Goal: Transaction & Acquisition: Book appointment/travel/reservation

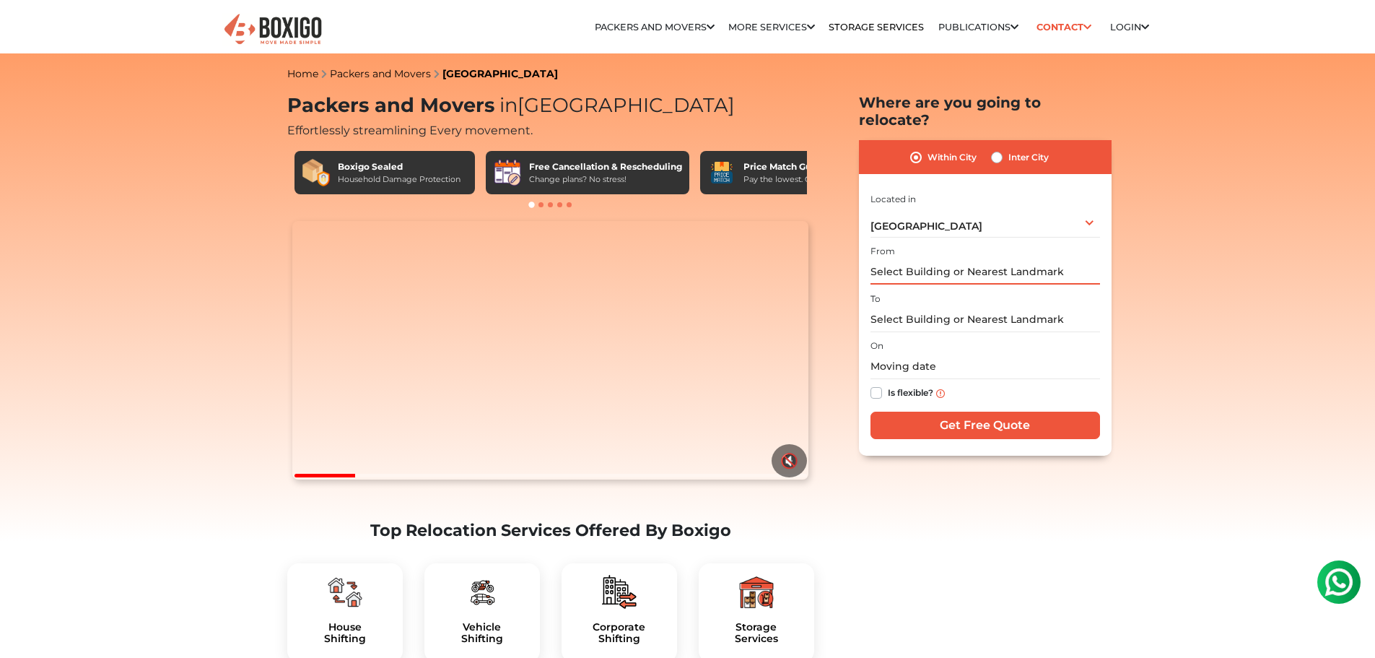
click at [959, 259] on input "text" at bounding box center [986, 271] width 230 height 25
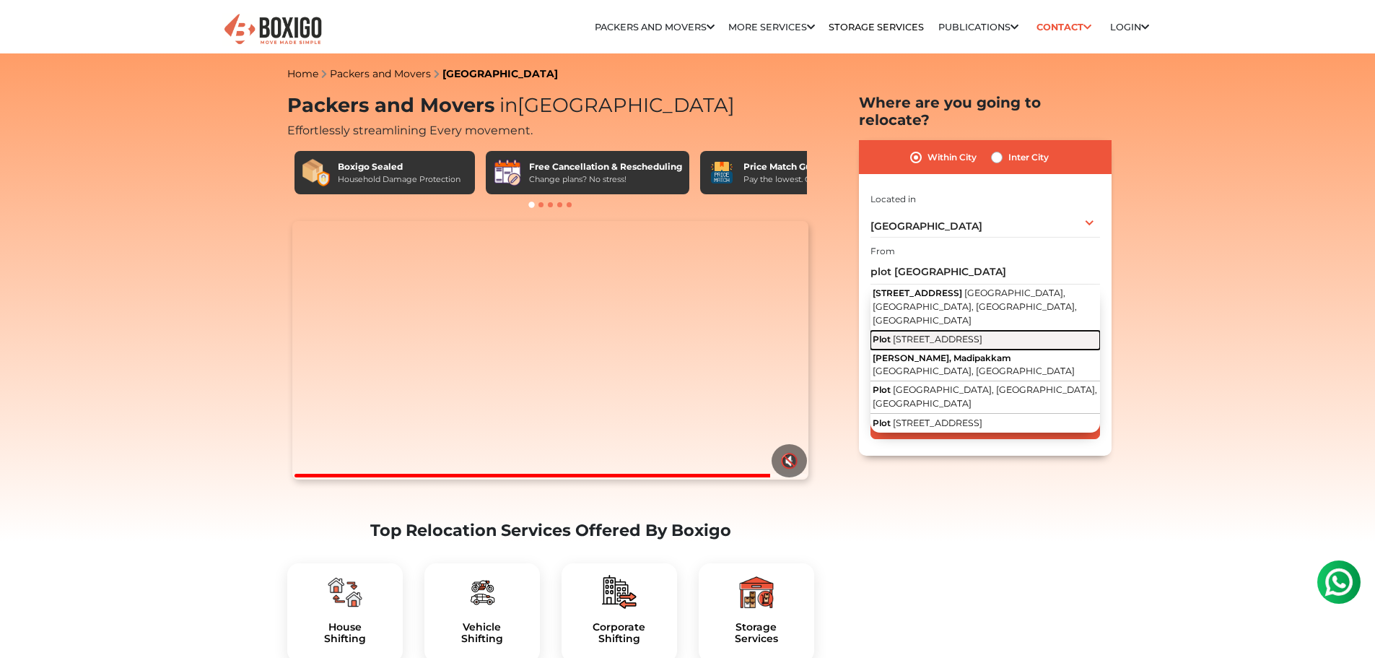
click at [943, 334] on span "15th Street, Ram Nagar South, Madipakkam, Chennai, Tamil Nadu" at bounding box center [938, 339] width 90 height 11
type input "Plot, 15th Street, Ram Nagar South, Madipakkam, Chennai, Tamil Nadu"
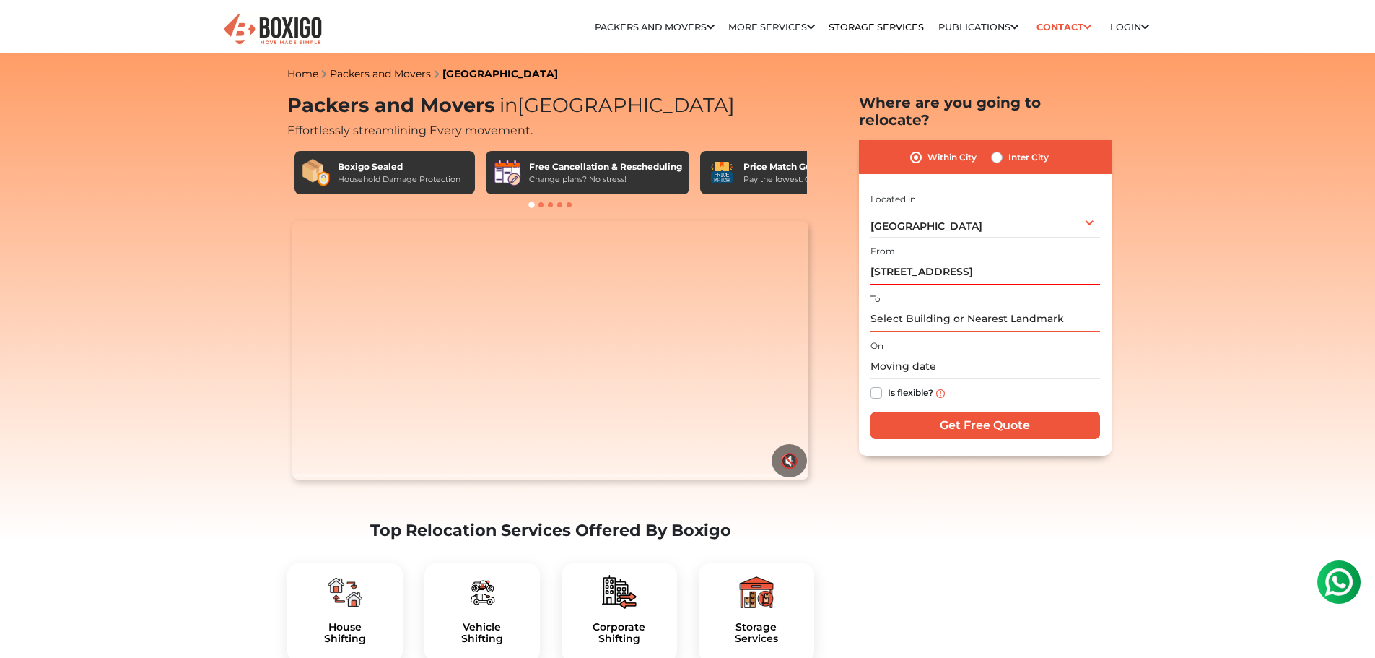
click at [943, 310] on input "text" at bounding box center [986, 319] width 230 height 25
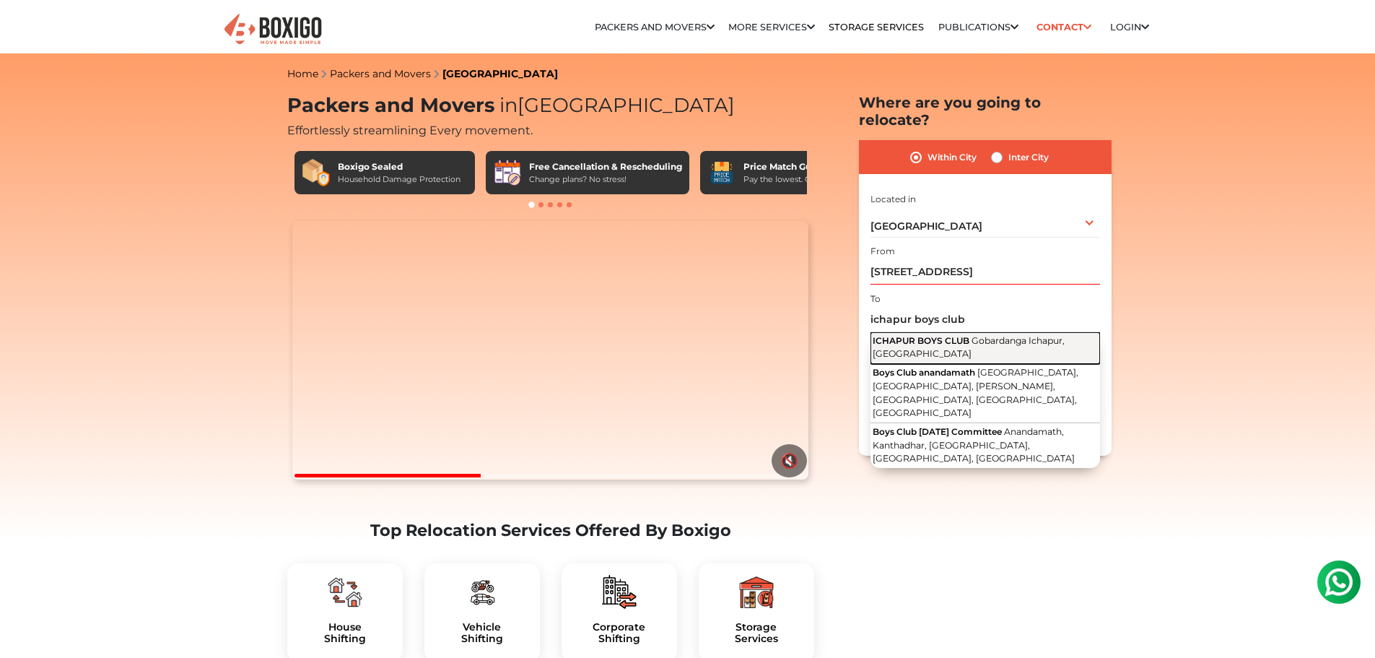
click at [920, 335] on span "ICHAPUR BOYS CLUB" at bounding box center [921, 340] width 97 height 11
type input "ICHAPUR BOYS CLUB, Gobardanga Ichapur, West Bengal"
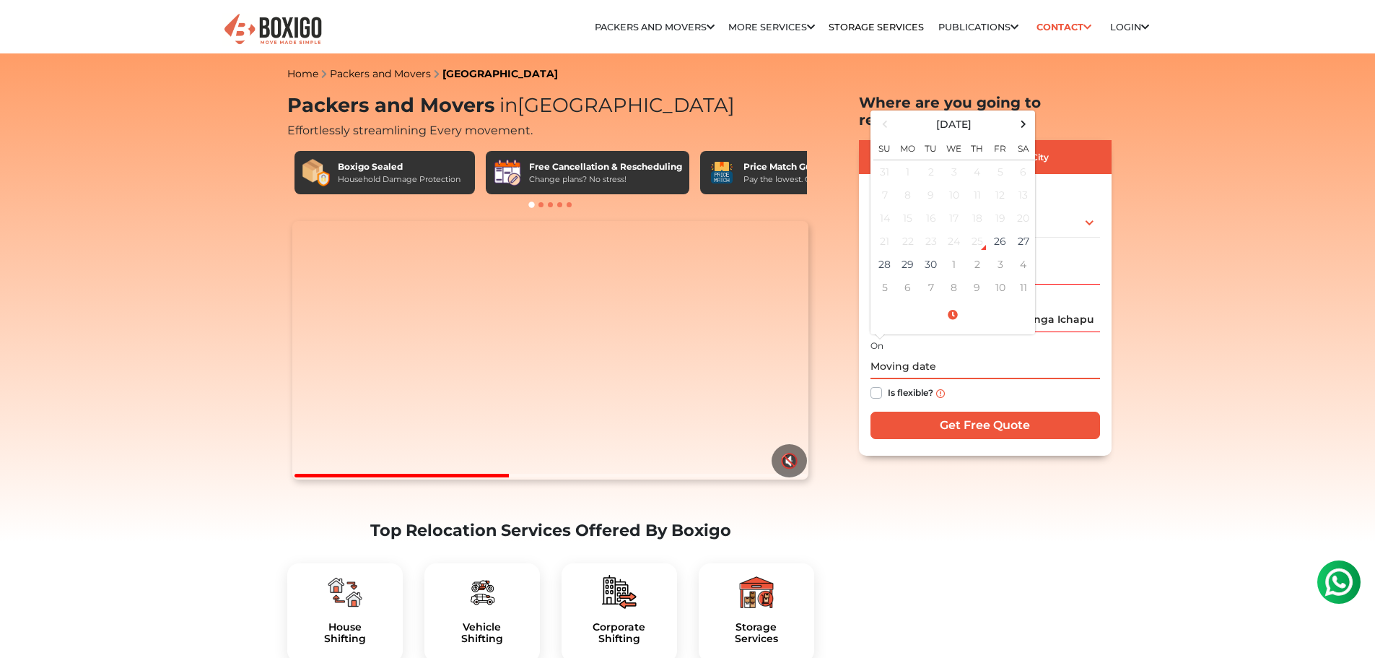
click at [928, 354] on input "text" at bounding box center [986, 366] width 230 height 25
click at [931, 253] on td "30" at bounding box center [931, 264] width 23 height 23
click at [938, 354] on input "09/30/2025 12:00 AM" at bounding box center [986, 366] width 230 height 25
click at [924, 302] on span at bounding box center [953, 314] width 159 height 25
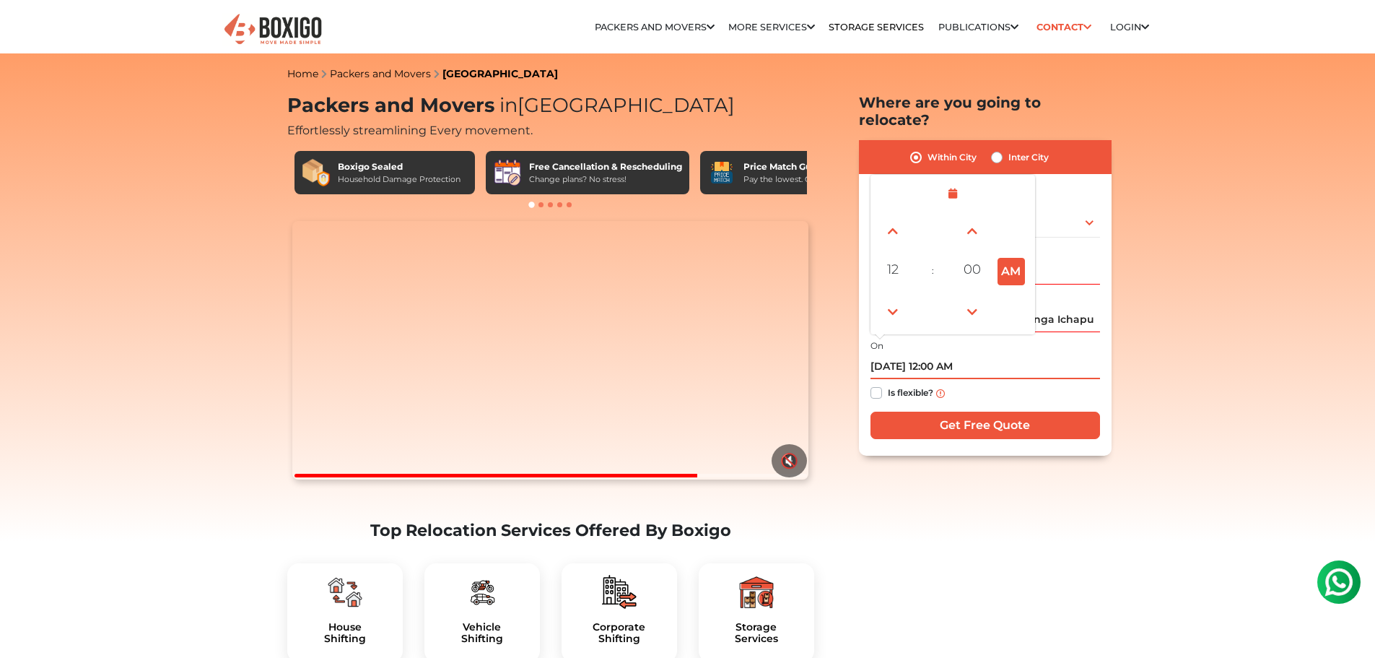
click at [1010, 258] on button "AM" at bounding box center [1011, 271] width 27 height 27
type input "09/30/2025 12:00 PM"
click at [983, 411] on input "Get Free Quote" at bounding box center [986, 424] width 230 height 27
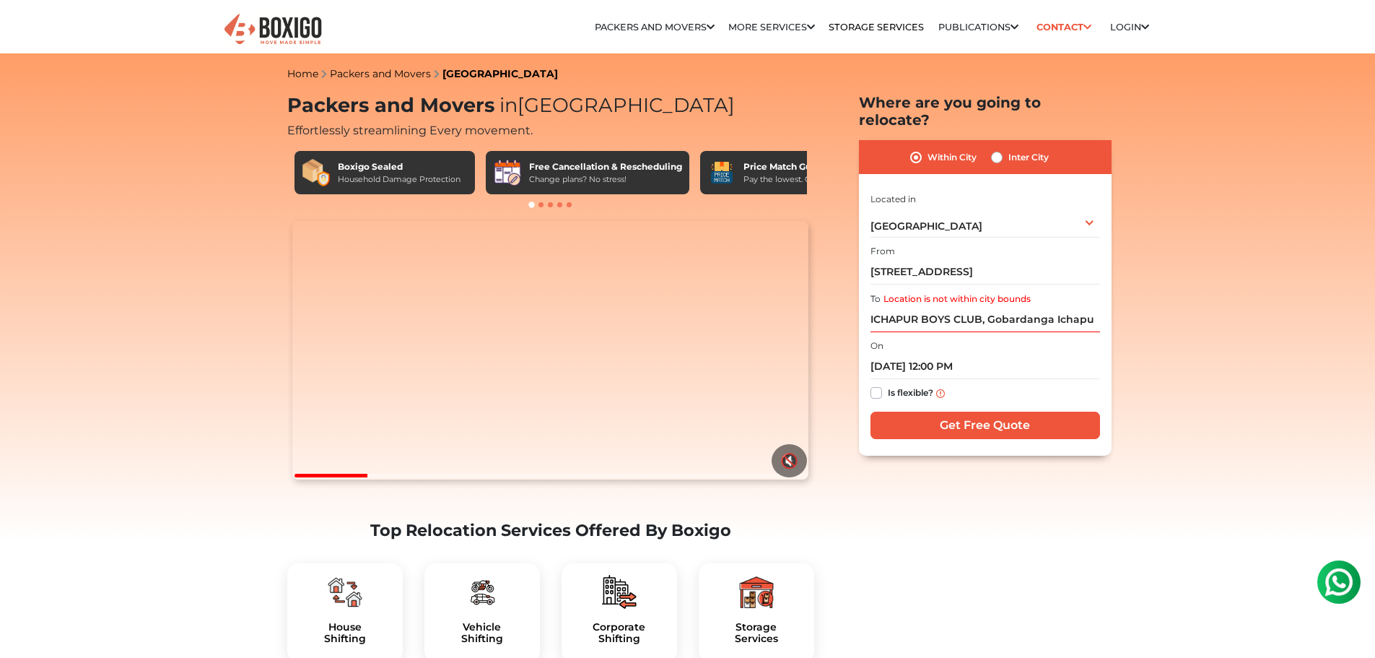
click at [1009, 149] on label "Inter City" at bounding box center [1029, 157] width 40 height 17
click at [997, 149] on input "Inter City" at bounding box center [997, 156] width 12 height 14
radio input "true"
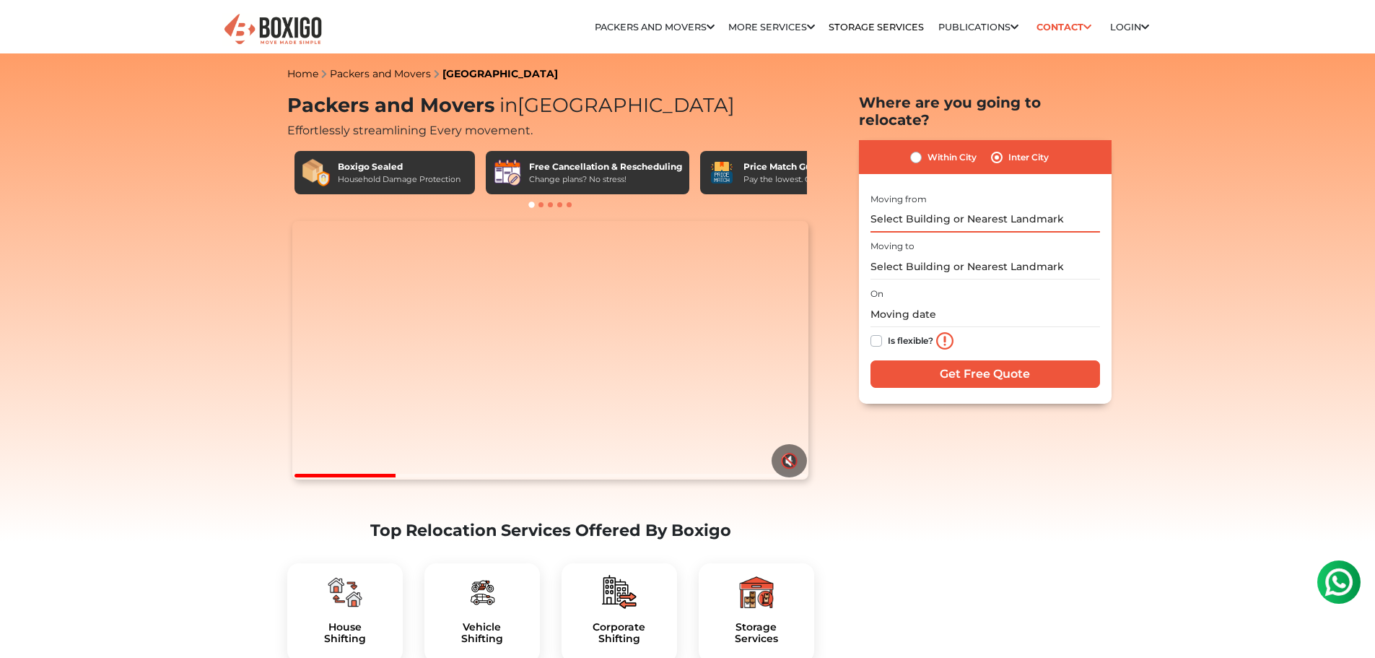
click at [970, 207] on input "text" at bounding box center [986, 219] width 230 height 25
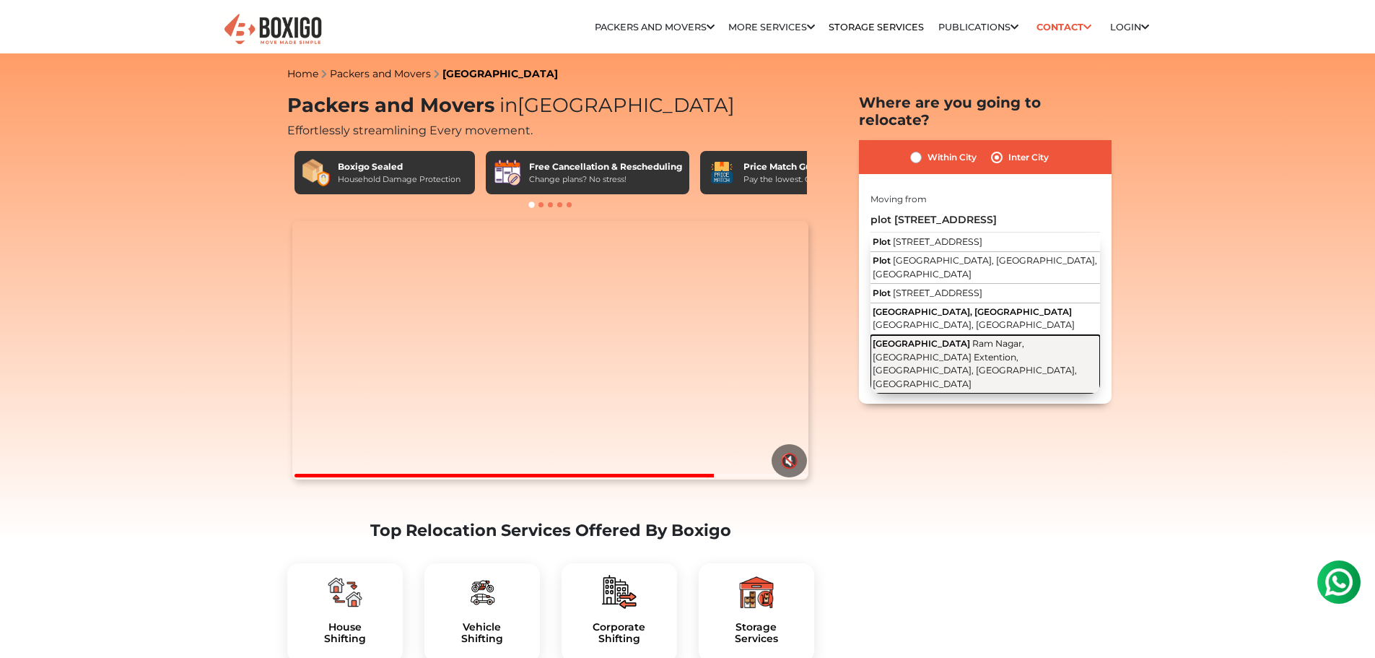
click at [985, 373] on button "Ram Nagar South Extension 12th Street Ram Nagar, Kuberan Nagar Extention, Ram N…" at bounding box center [986, 364] width 230 height 58
type input "Ram Nagar South Extension 12th Street, Ram Nagar, Kuberan Nagar Extention, Ram …"
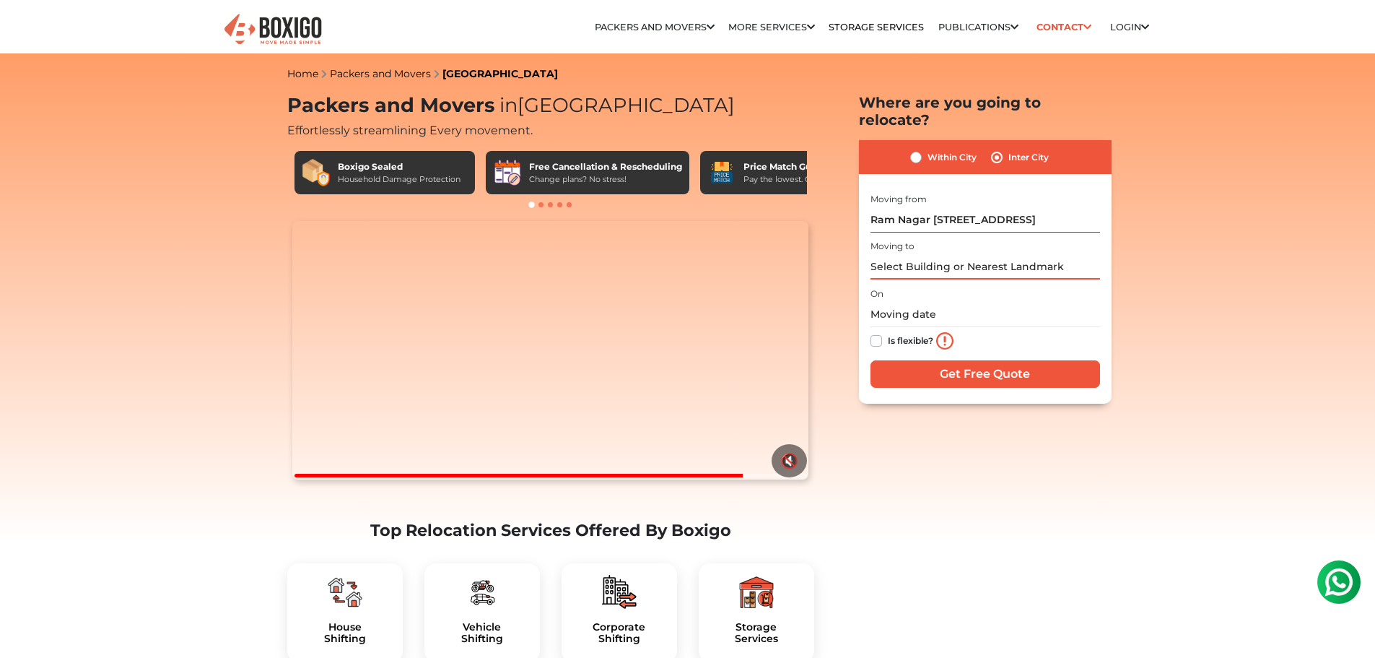
click at [921, 254] on input "text" at bounding box center [986, 266] width 230 height 25
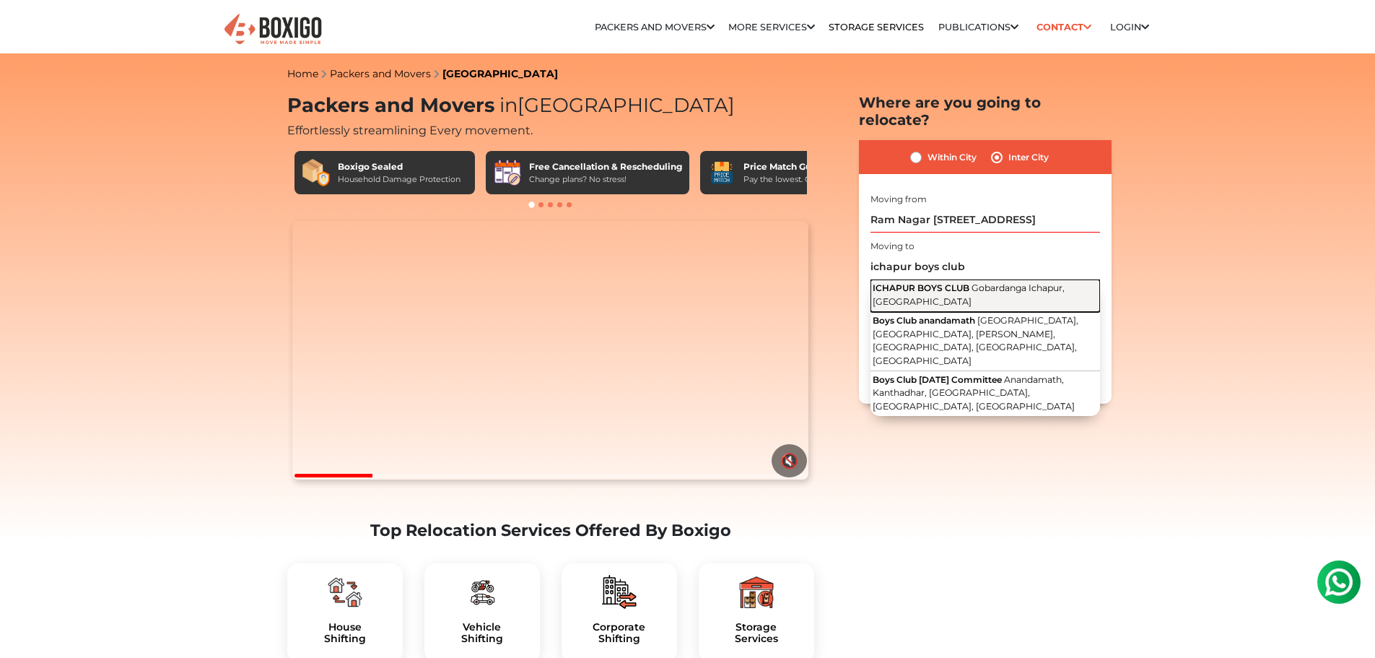
click at [933, 282] on span "ICHAPUR BOYS CLUB" at bounding box center [921, 287] width 97 height 11
type input "ICHAPUR BOYS CLUB, Gobardanga Ichapur, West Bengal"
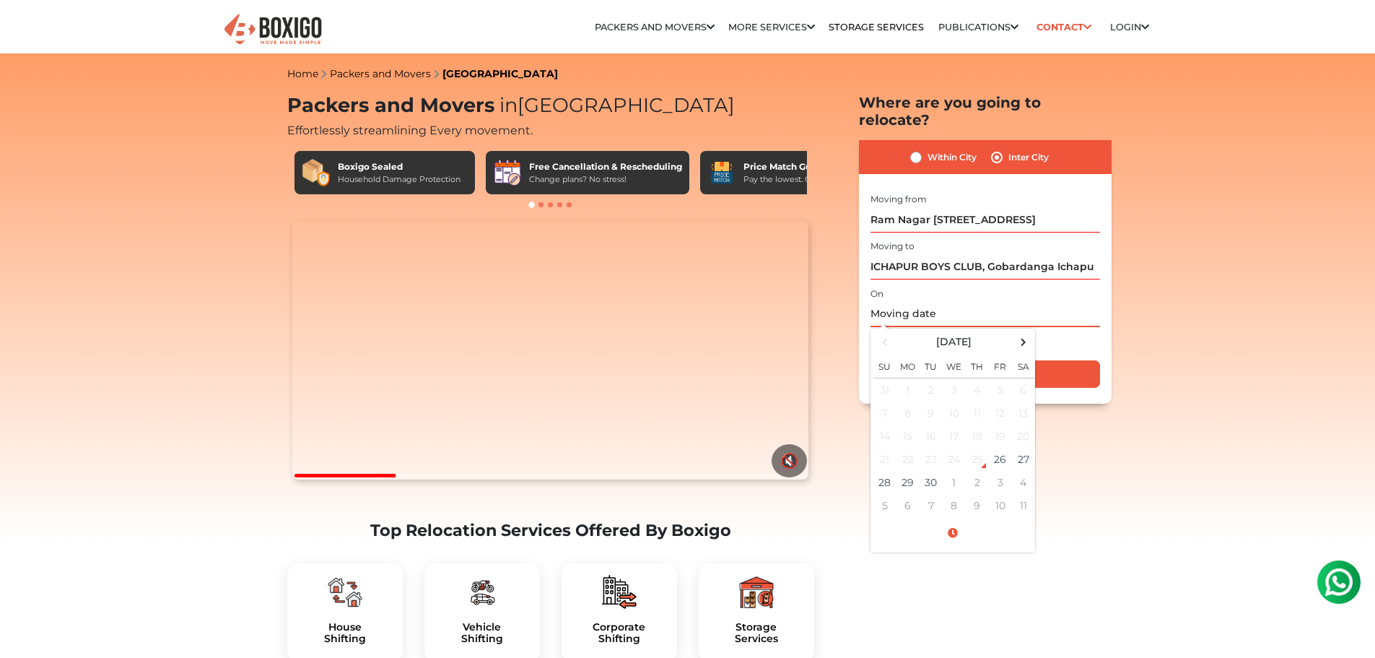
click at [951, 302] on input "text" at bounding box center [986, 314] width 230 height 25
click at [933, 471] on td "30" at bounding box center [931, 482] width 23 height 23
click at [989, 521] on span at bounding box center [953, 533] width 159 height 25
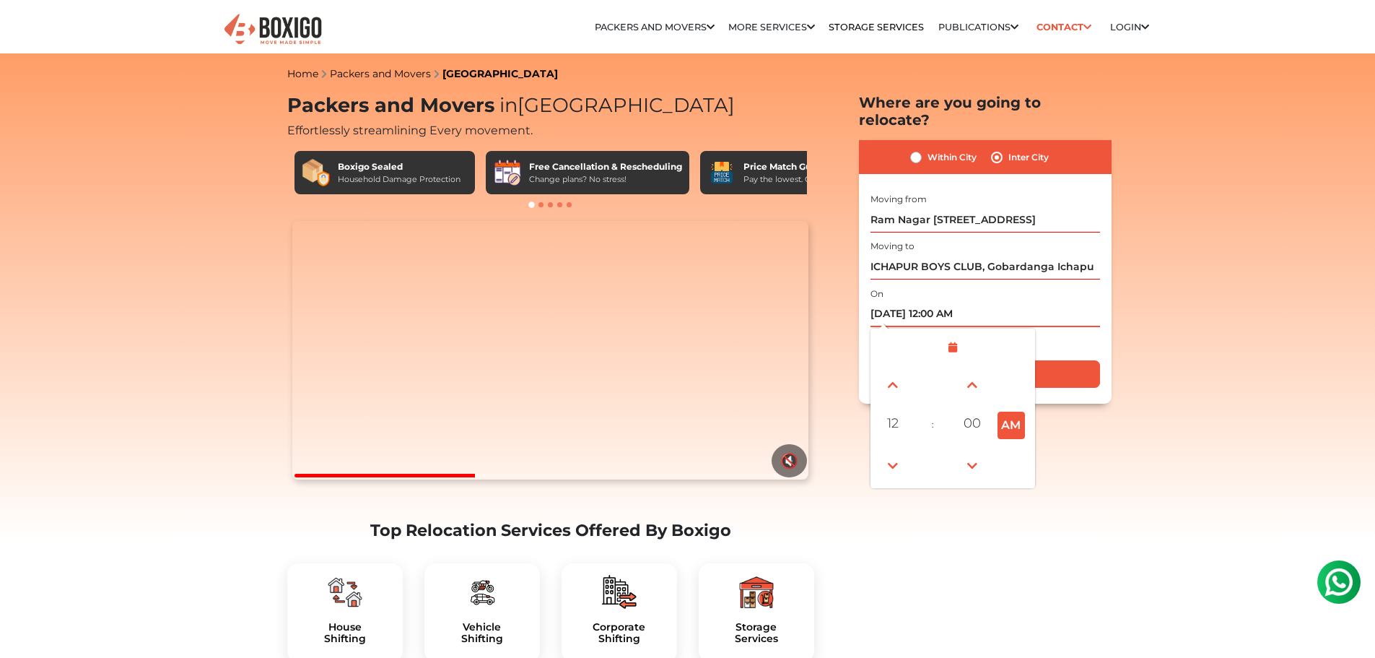
click at [1013, 411] on button "AM" at bounding box center [1011, 424] width 27 height 27
type input "09/30/2025 12:00 PM"
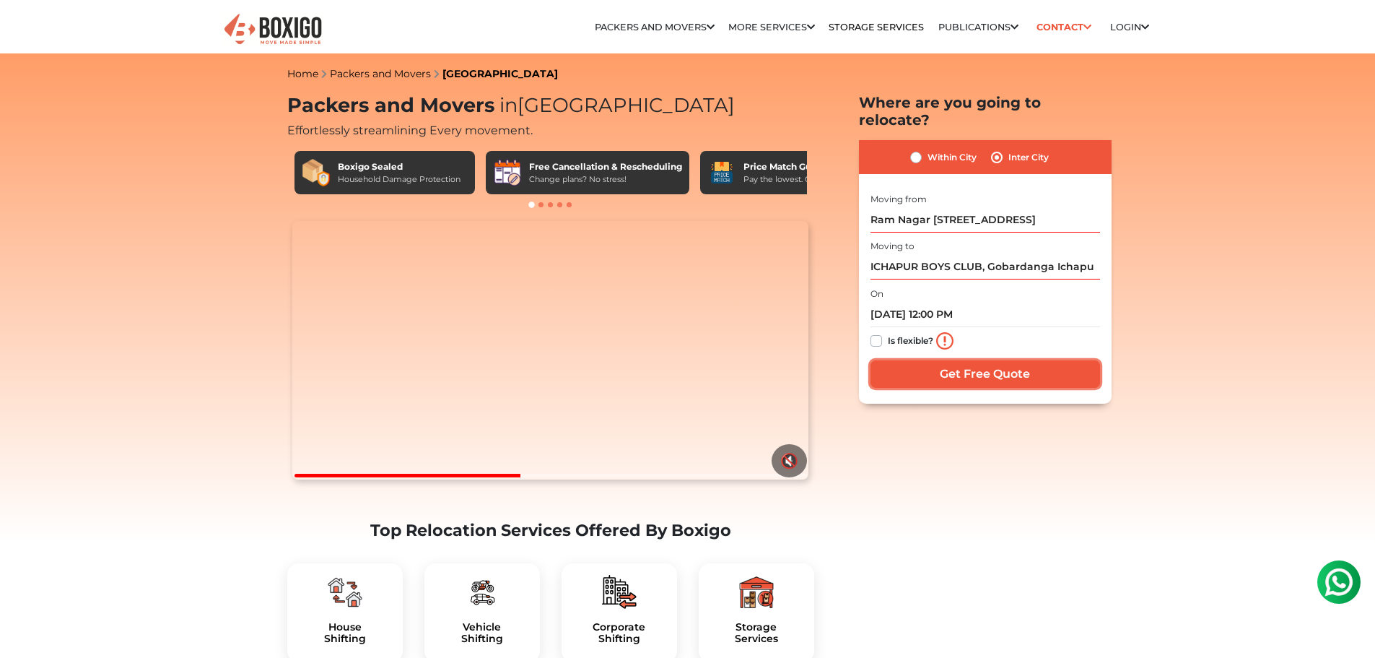
click at [1028, 360] on input "Get Free Quote" at bounding box center [986, 373] width 230 height 27
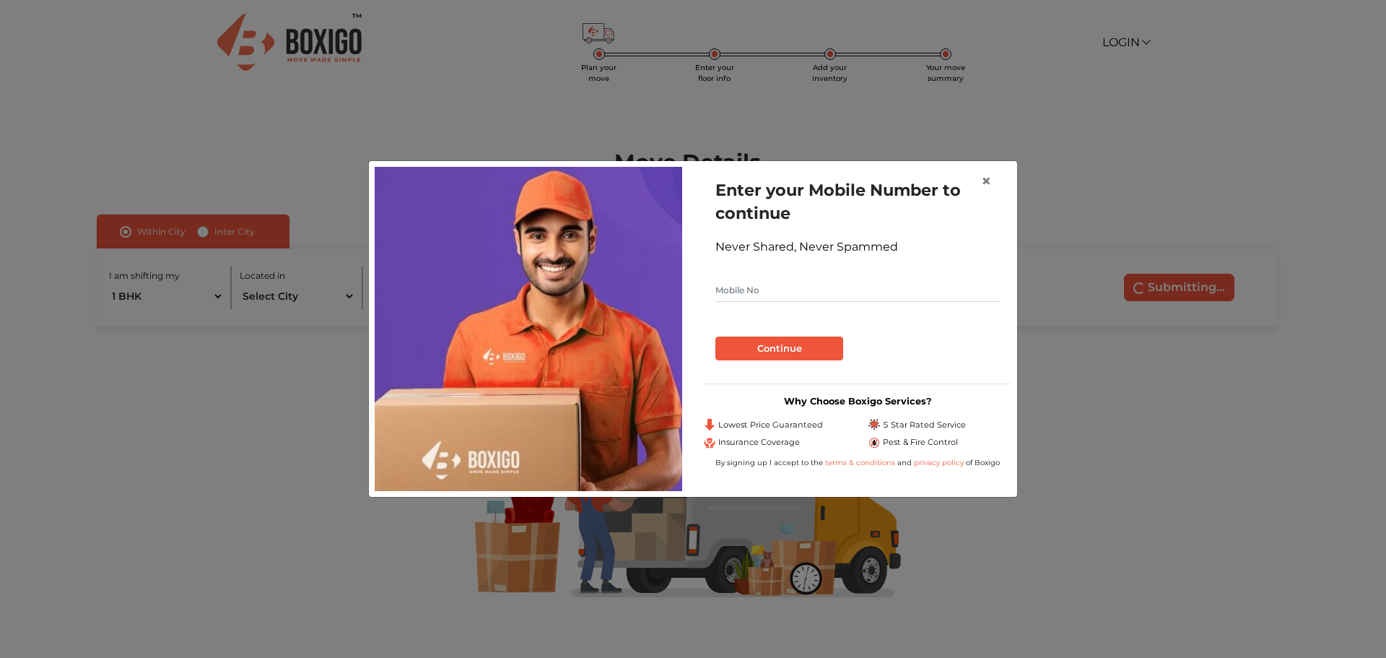
click at [851, 291] on input "text" at bounding box center [857, 290] width 284 height 23
type input "9123382959"
click at [750, 349] on button "Continue" at bounding box center [779, 348] width 128 height 25
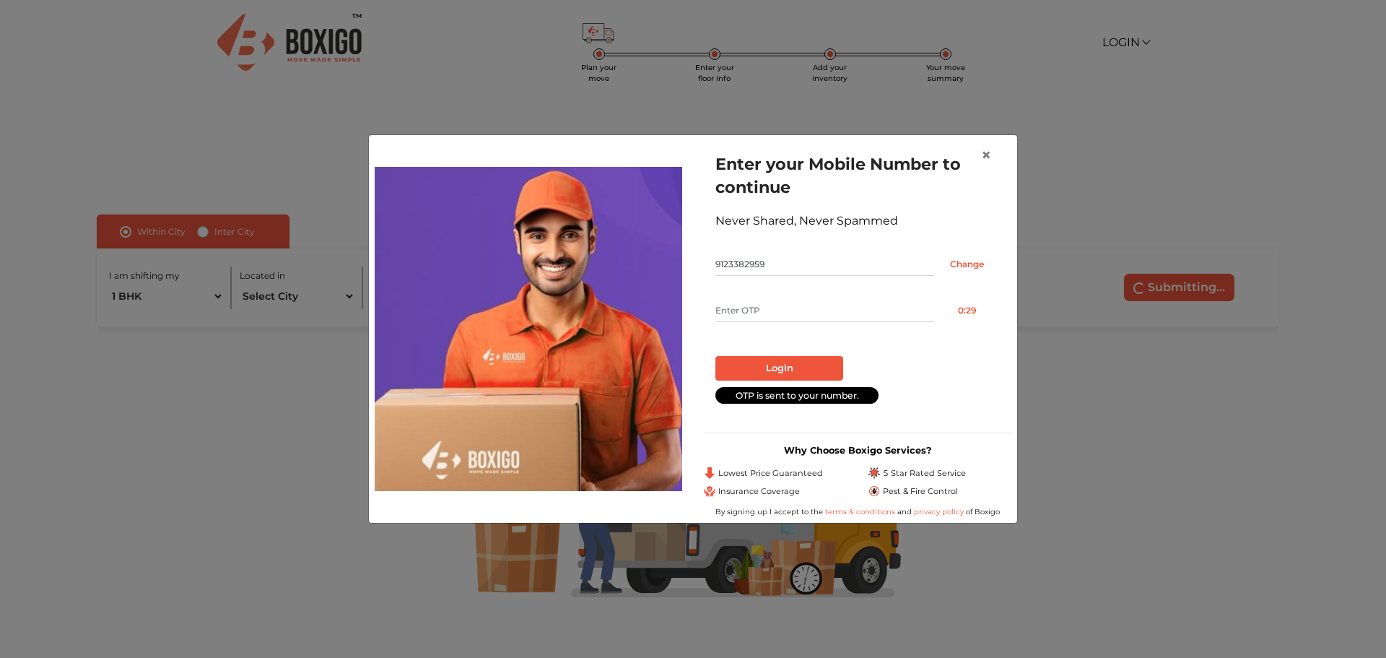
click at [803, 309] on input "text" at bounding box center [824, 310] width 219 height 23
type input "9987"
click at [783, 365] on button "Login" at bounding box center [779, 368] width 128 height 25
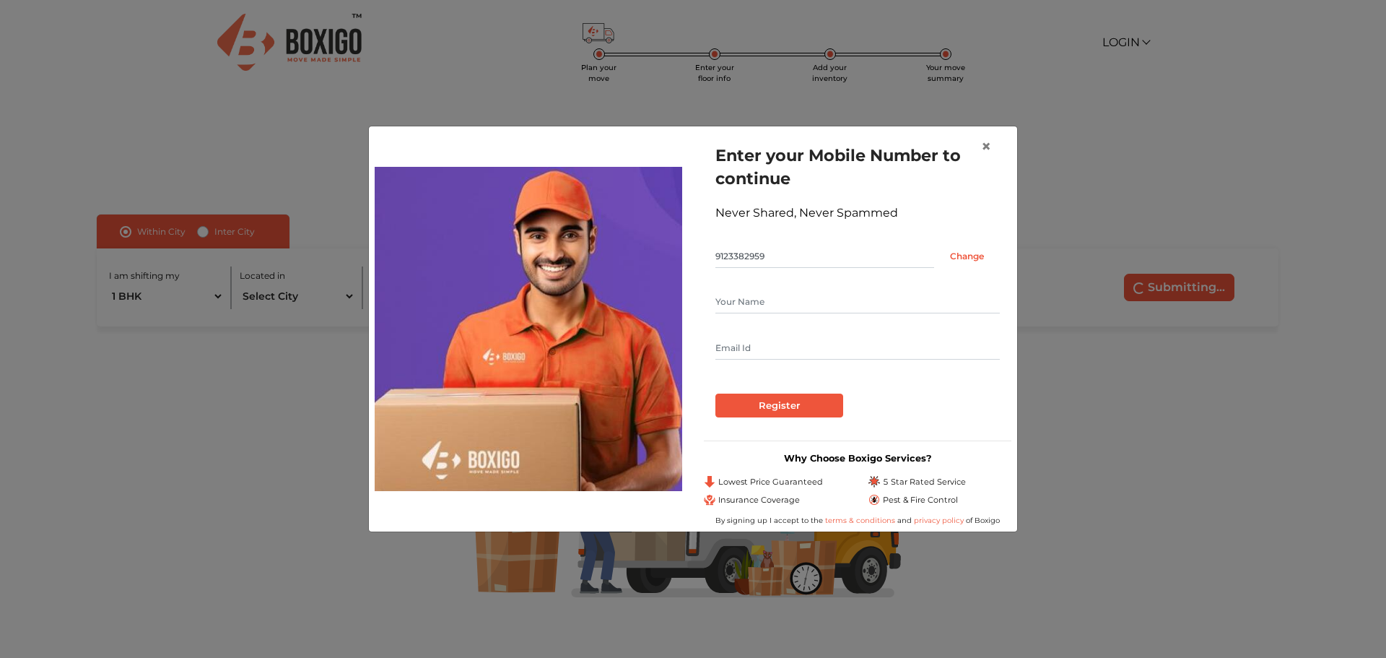
click at [819, 301] on input "text" at bounding box center [857, 301] width 284 height 23
type input "SUPALI INFOTECH"
click at [798, 358] on input "text" at bounding box center [857, 347] width 284 height 23
type input "[EMAIL_ADDRESS][DOMAIN_NAME]"
click at [770, 413] on input "Register" at bounding box center [779, 405] width 128 height 25
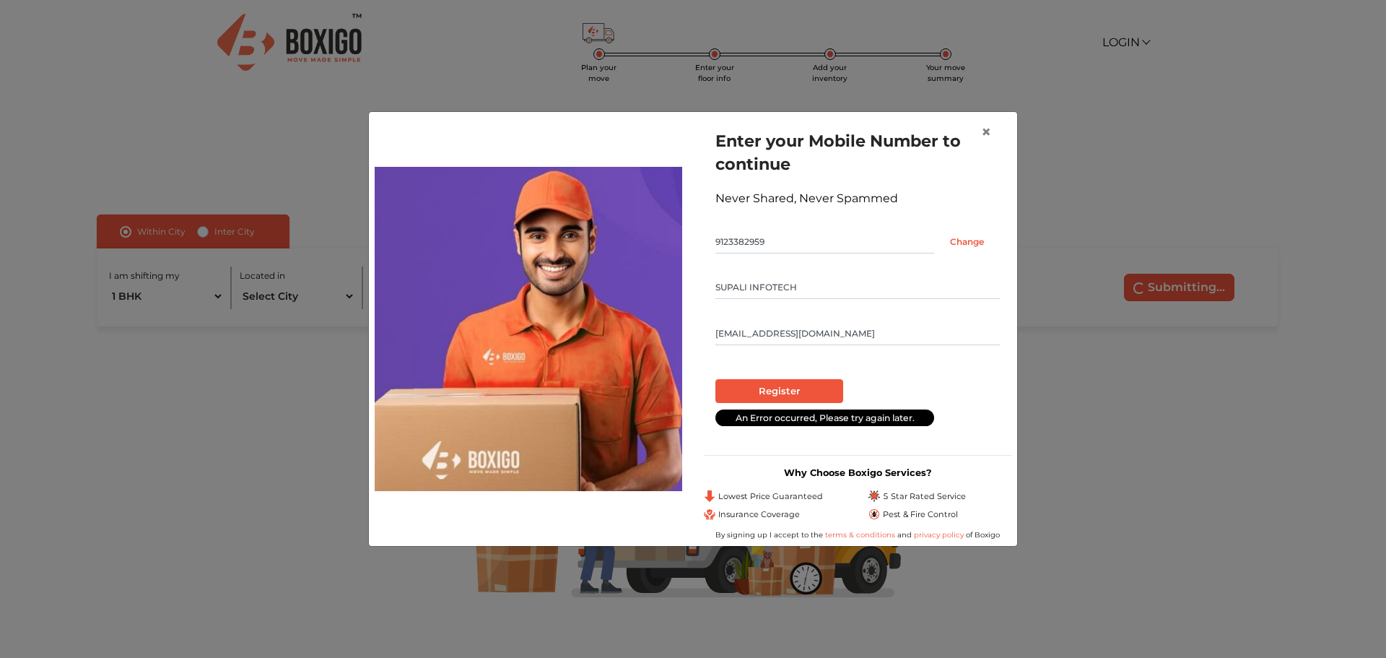
drag, startPoint x: 803, startPoint y: 283, endPoint x: 693, endPoint y: 274, distance: 110.9
click at [693, 274] on div "Enter your Mobile Number to continue Never Shared, Never Spammed 9123382959 Cha…" at bounding box center [857, 329] width 329 height 422
type input "[PERSON_NAME]"
click at [772, 384] on input "Register" at bounding box center [779, 391] width 128 height 25
radio input "false"
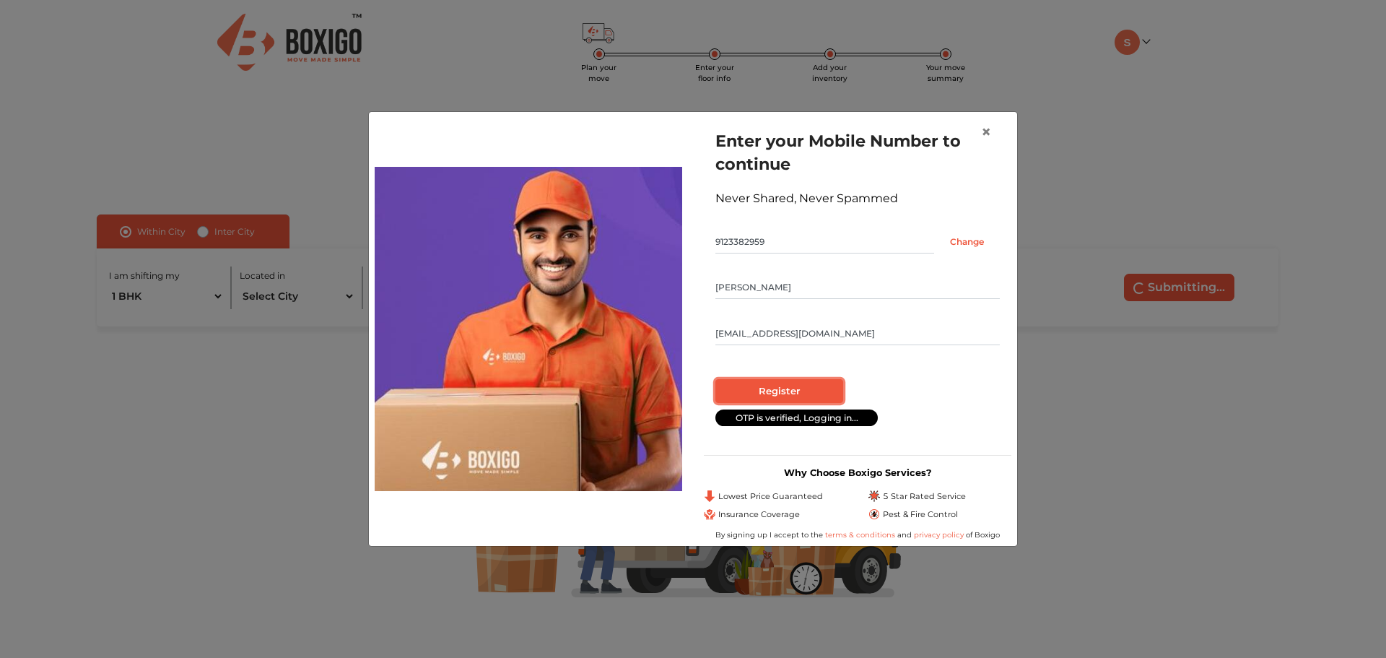
radio input "true"
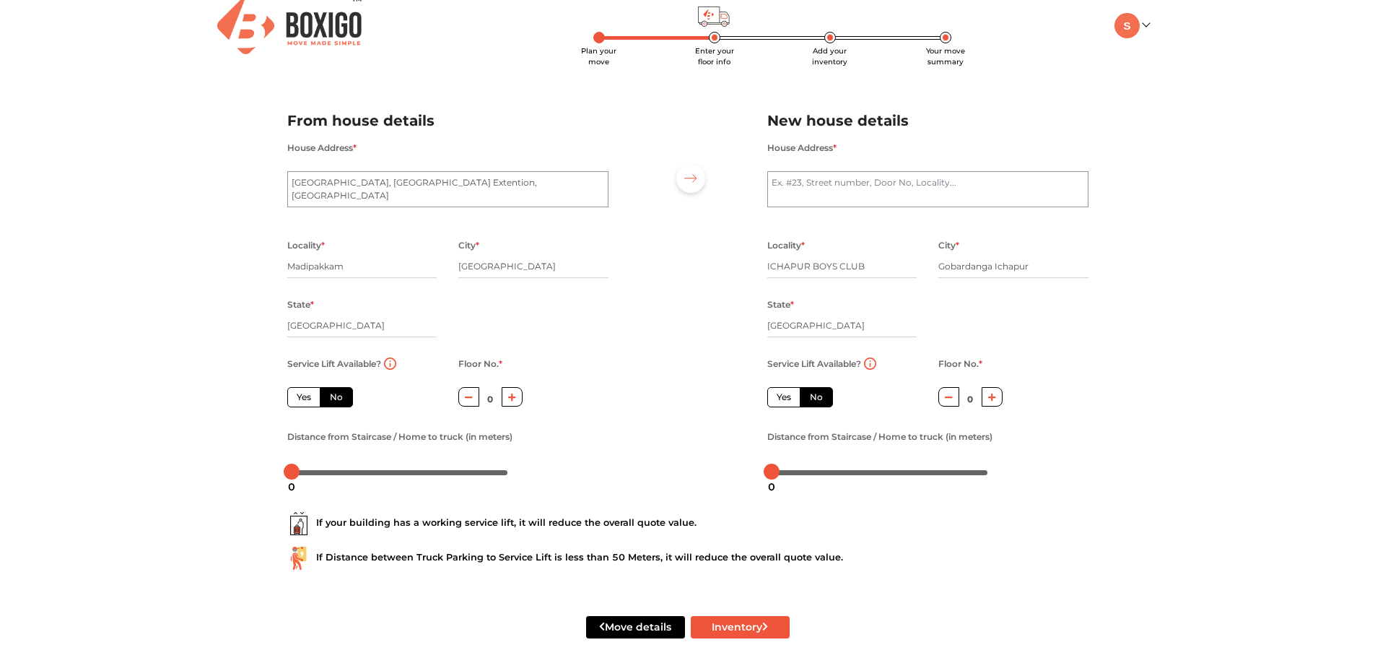
scroll to position [32, 0]
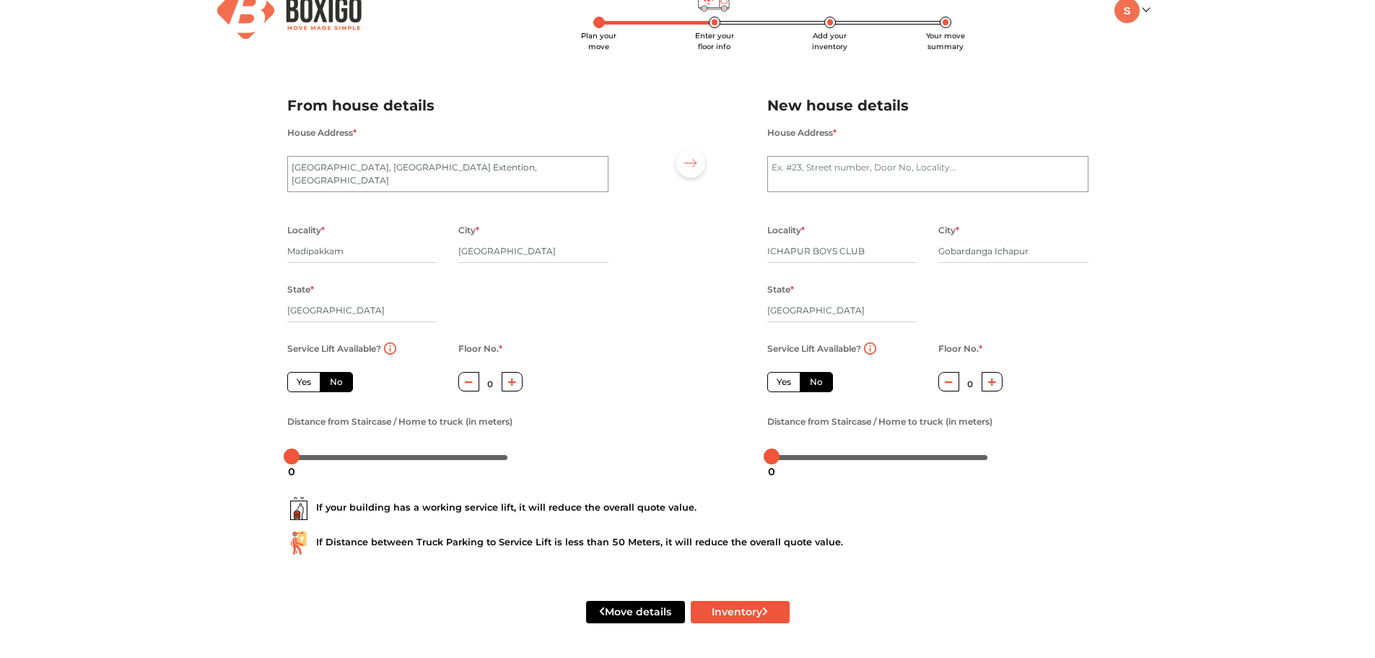
click at [509, 385] on icon "button" at bounding box center [512, 382] width 8 height 9
type input "1"
click at [953, 382] on button "button" at bounding box center [948, 381] width 21 height 19
click at [742, 615] on button "Inventory" at bounding box center [740, 612] width 99 height 22
radio input "true"
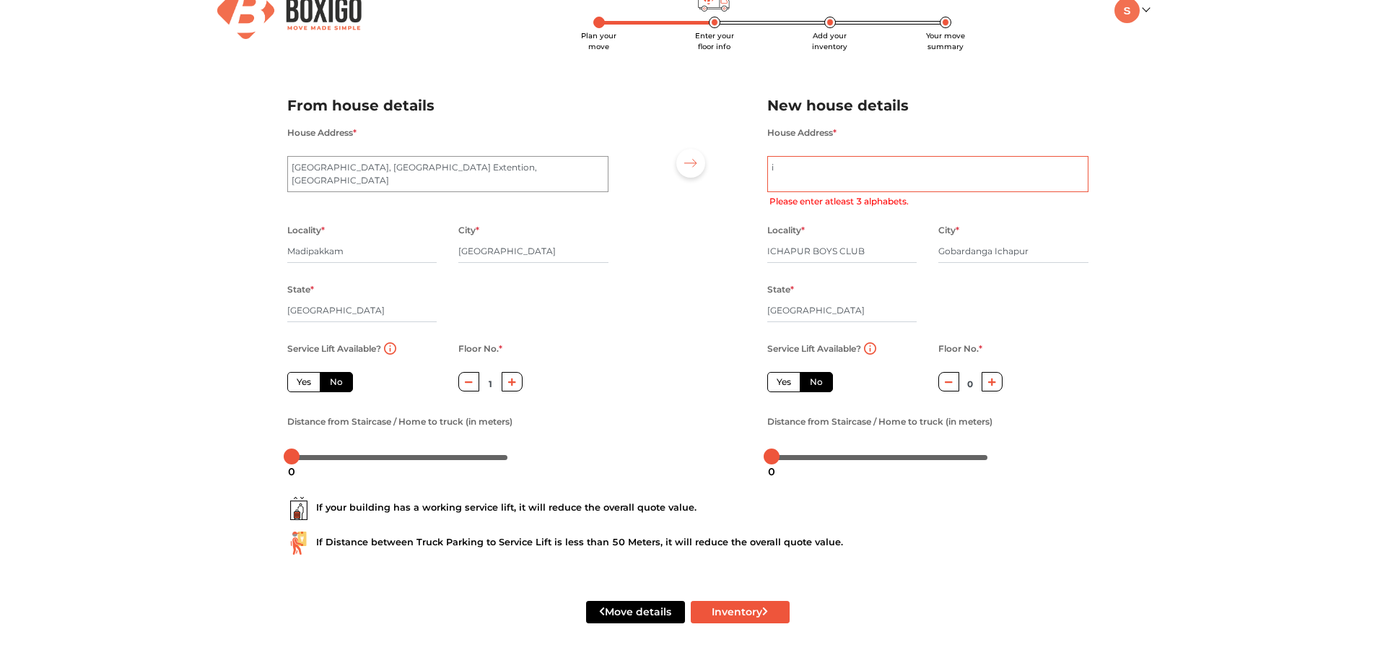
type textarea "ic"
radio input "true"
type textarea "icapur boys club"
click at [727, 621] on button "Inventory" at bounding box center [740, 612] width 99 height 22
radio input "true"
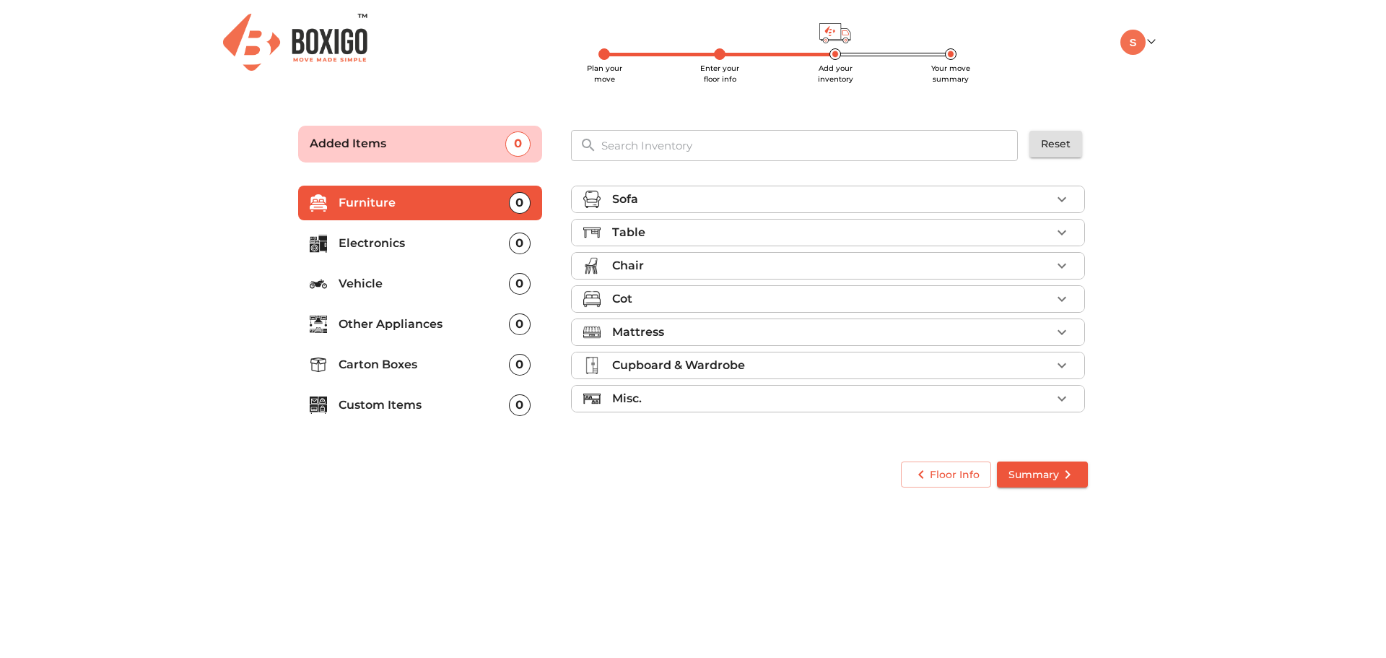
click at [427, 363] on p "Carton Boxes" at bounding box center [424, 364] width 170 height 17
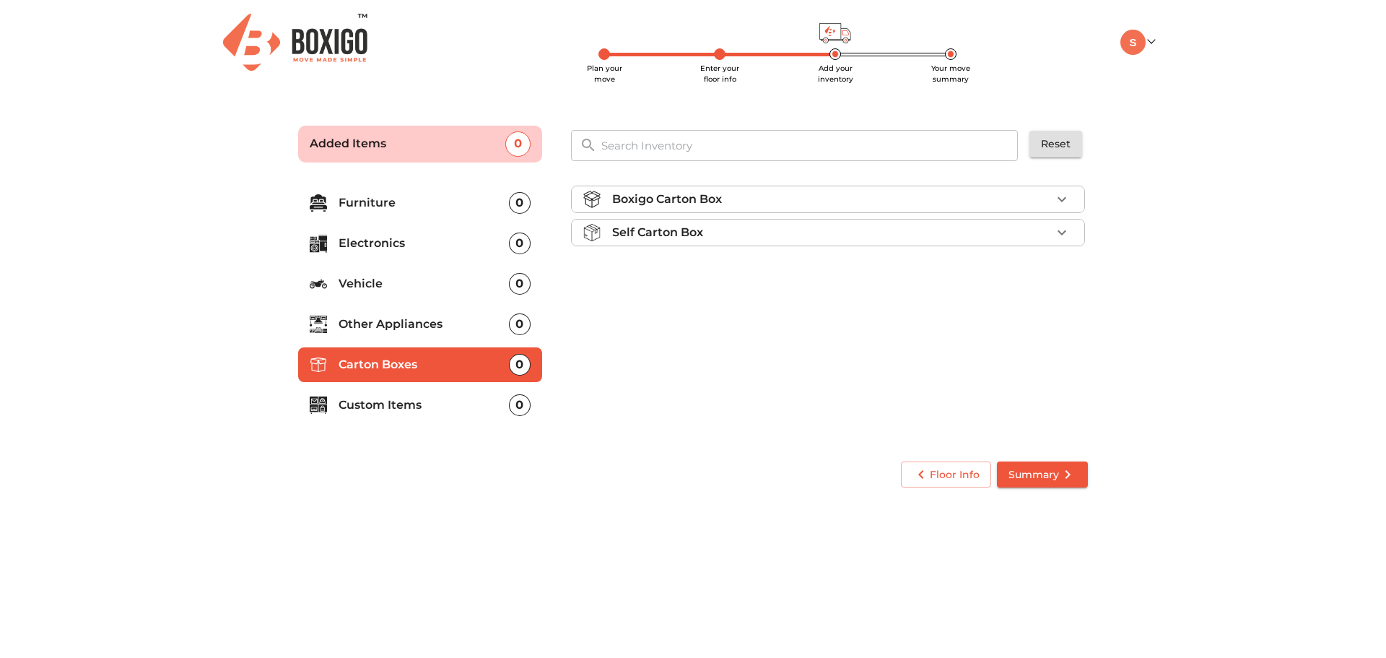
click at [865, 234] on div "Self Carton Box" at bounding box center [831, 232] width 439 height 17
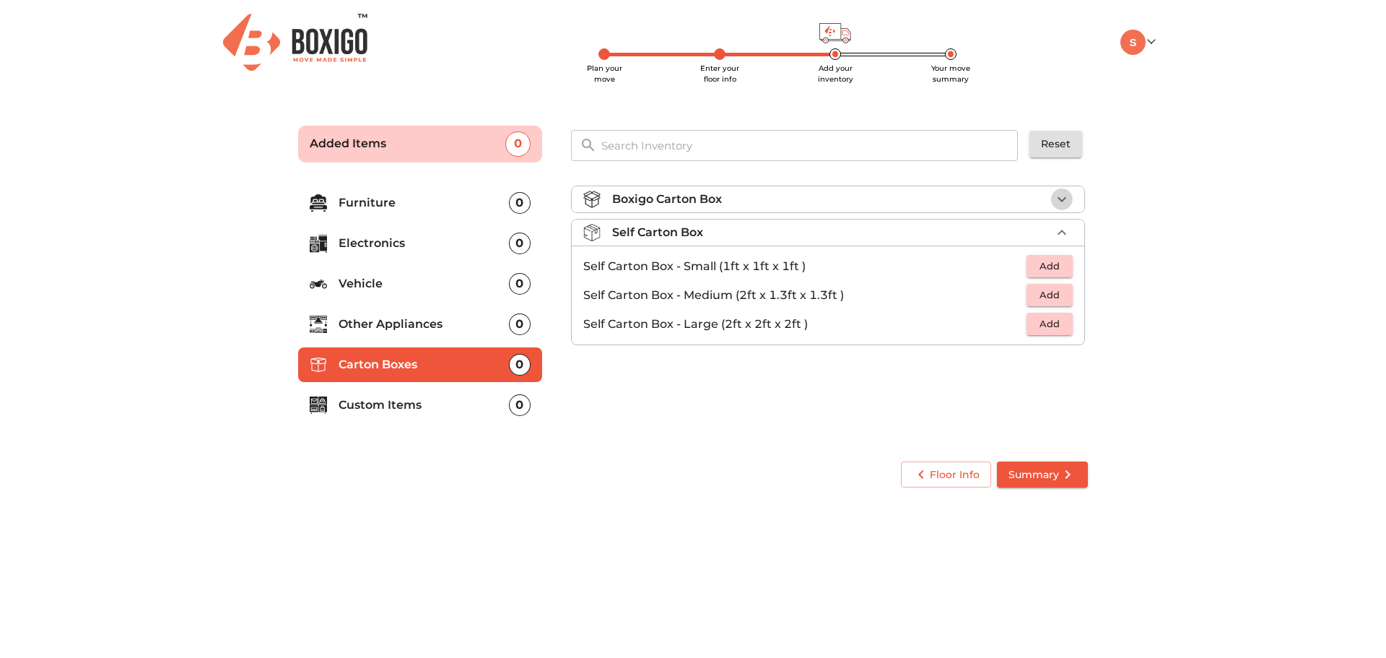
click at [1058, 193] on icon "button" at bounding box center [1061, 199] width 17 height 17
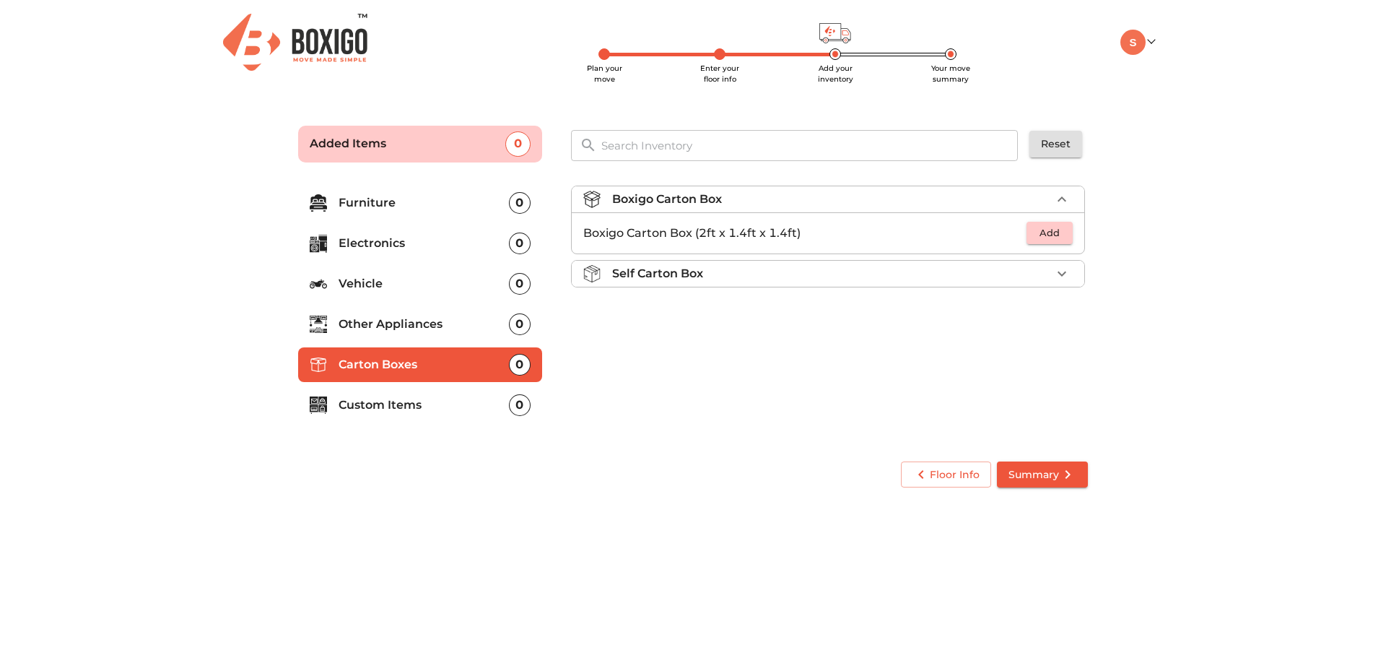
click at [1055, 232] on span "Add" at bounding box center [1050, 233] width 32 height 17
click at [1060, 231] on icon "button" at bounding box center [1061, 233] width 17 height 17
click at [435, 248] on p "Electronics" at bounding box center [424, 243] width 170 height 17
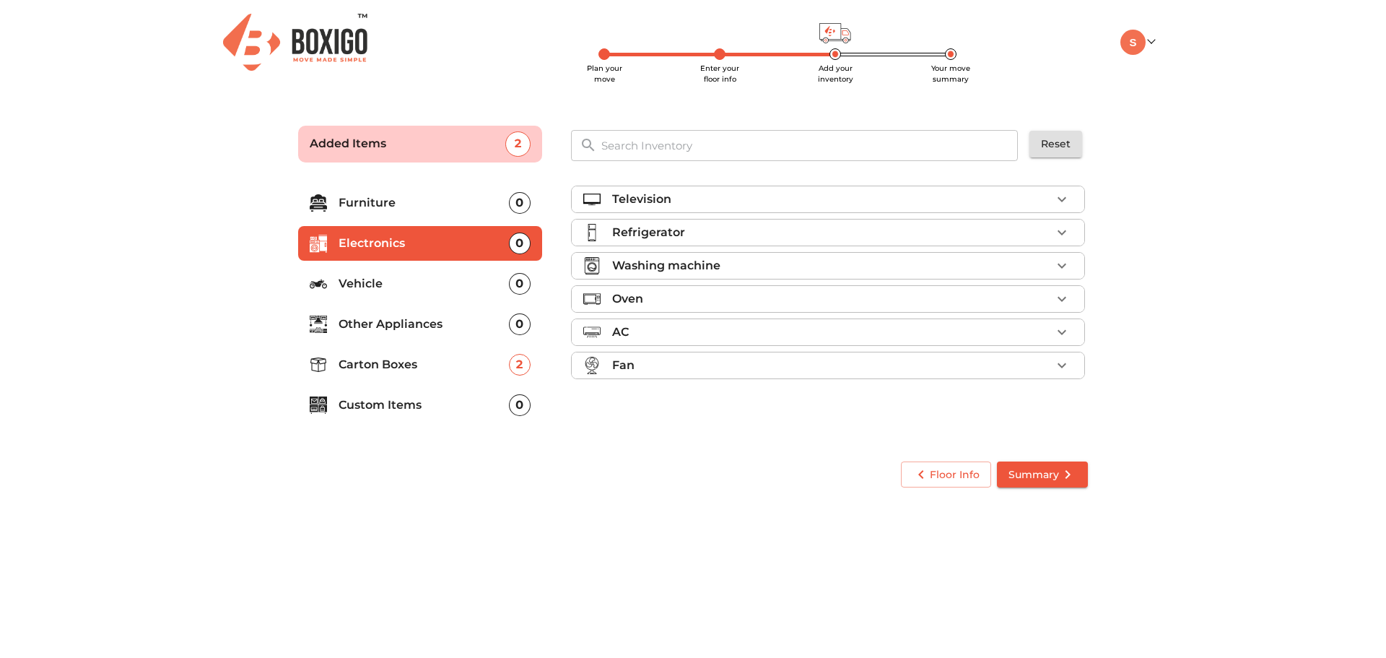
click at [448, 211] on p "Furniture" at bounding box center [424, 202] width 170 height 17
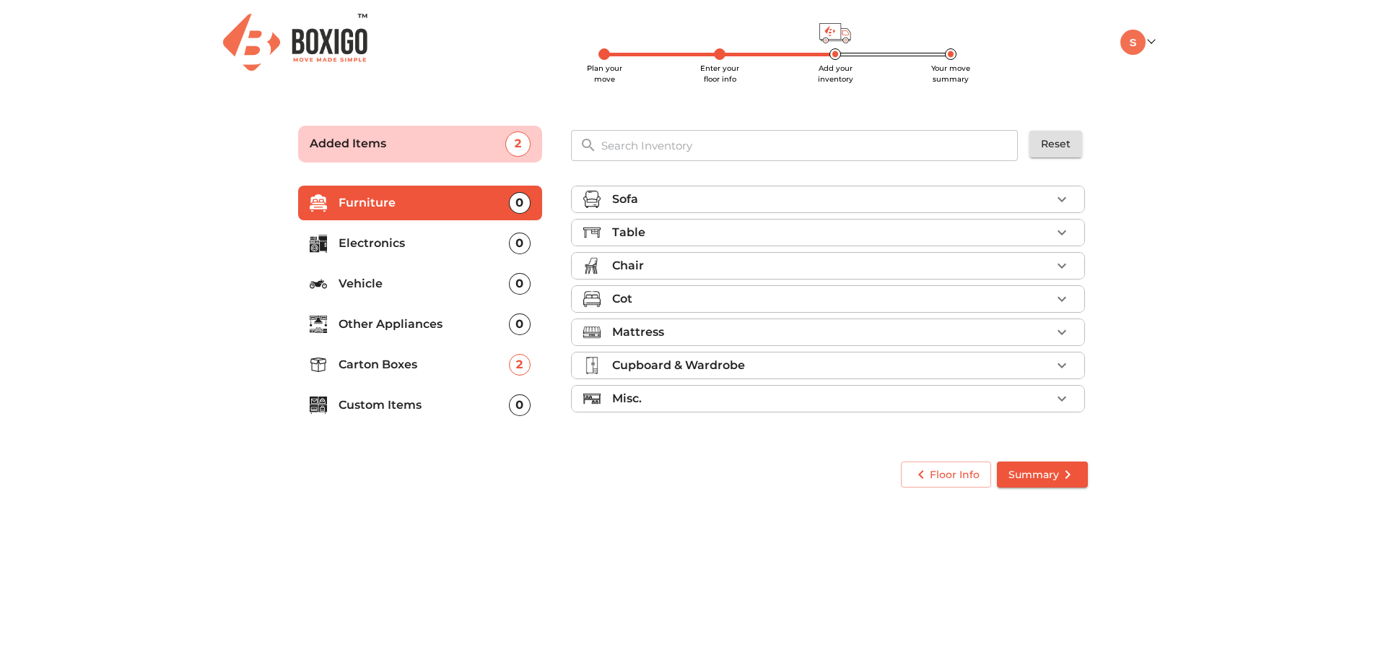
click at [448, 402] on p "Custom Items" at bounding box center [424, 404] width 170 height 17
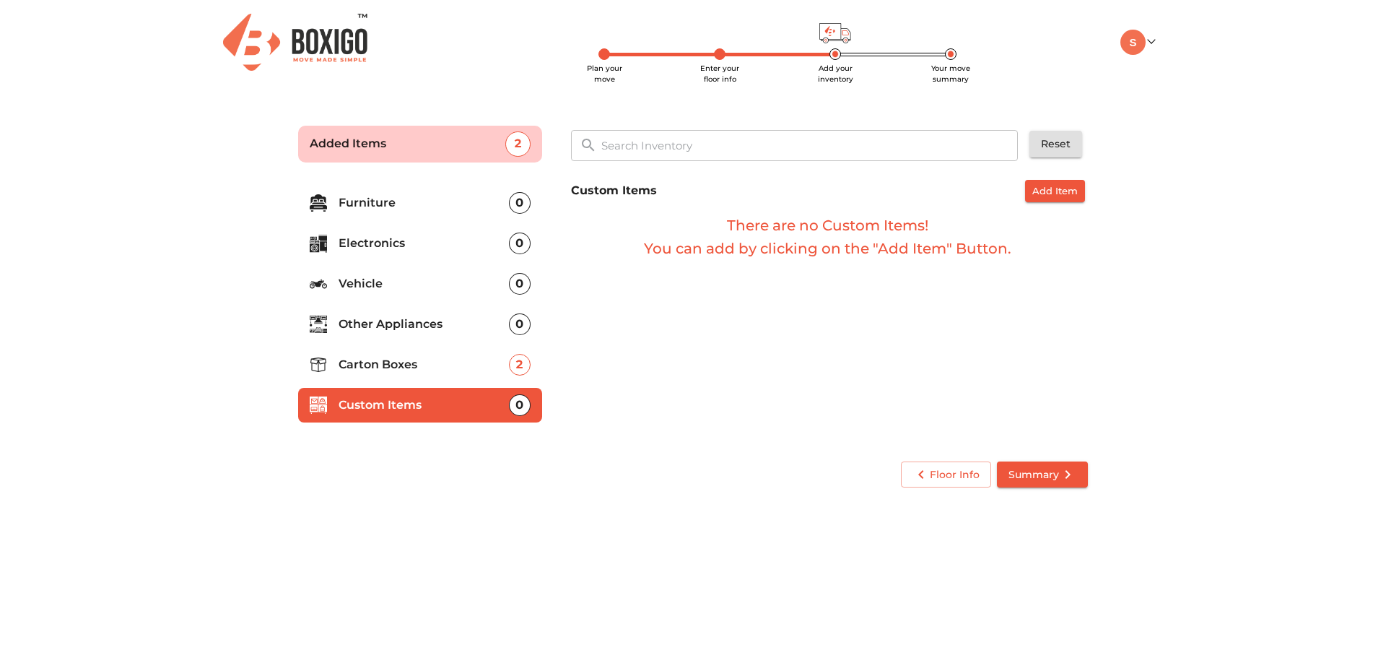
click at [456, 330] on p "Other Appliances" at bounding box center [424, 323] width 170 height 17
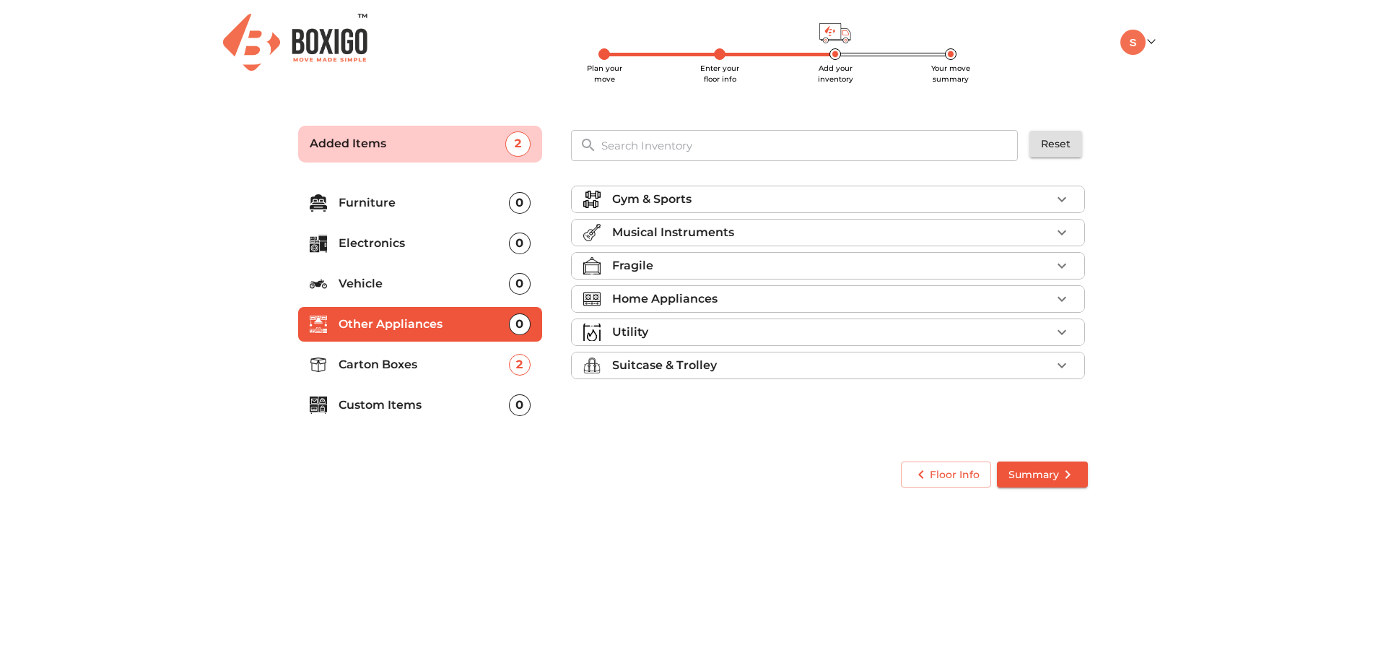
click at [696, 299] on p "Home Appliances" at bounding box center [664, 298] width 105 height 17
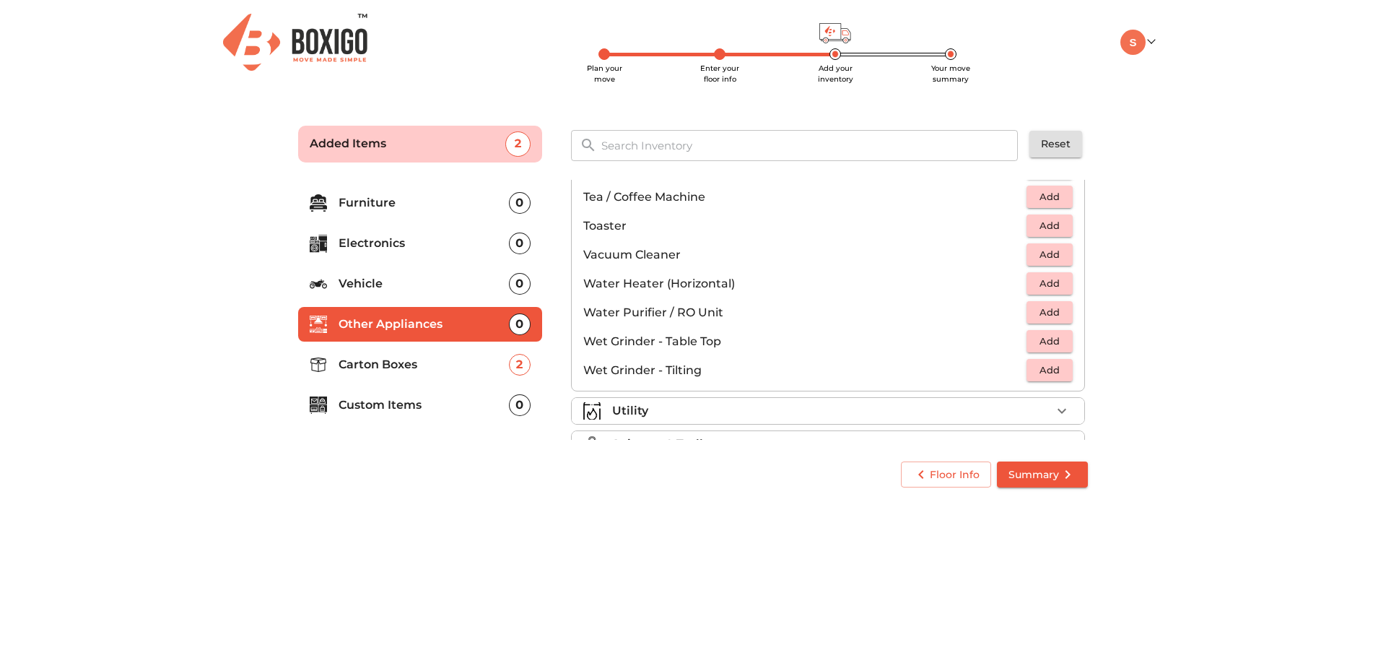
scroll to position [1003, 0]
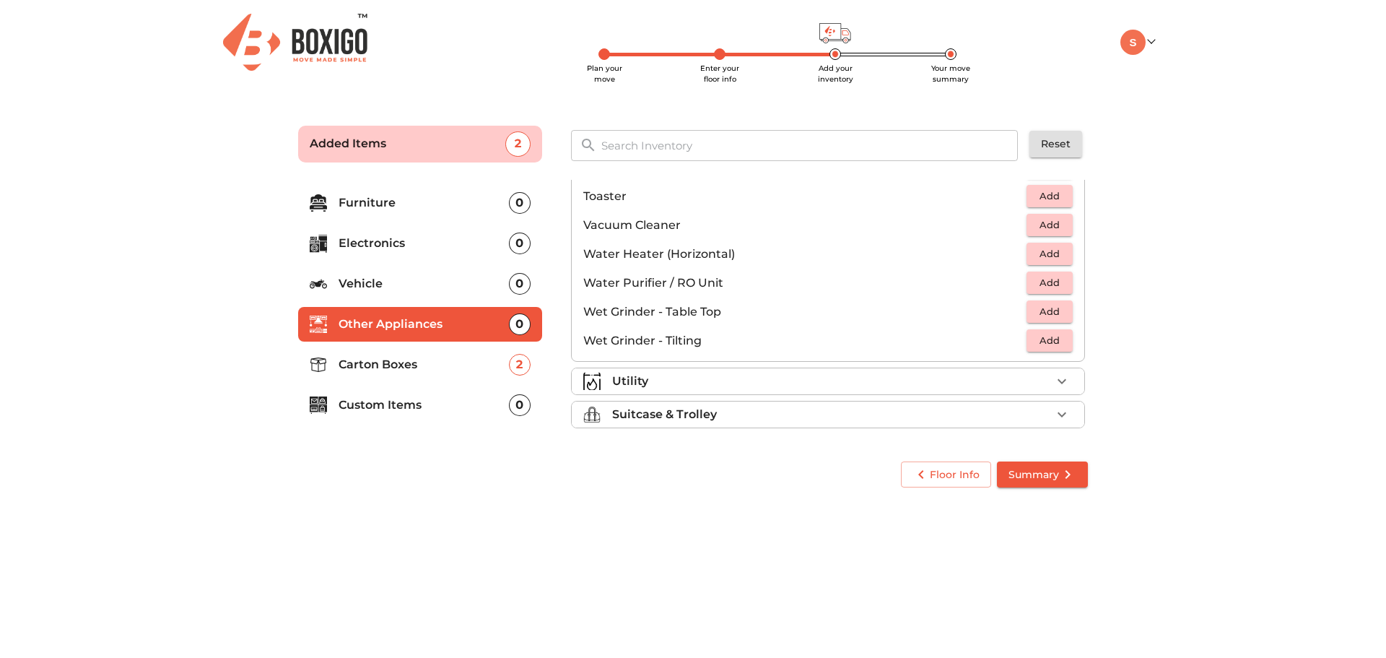
click at [710, 382] on div "Utility" at bounding box center [831, 381] width 439 height 17
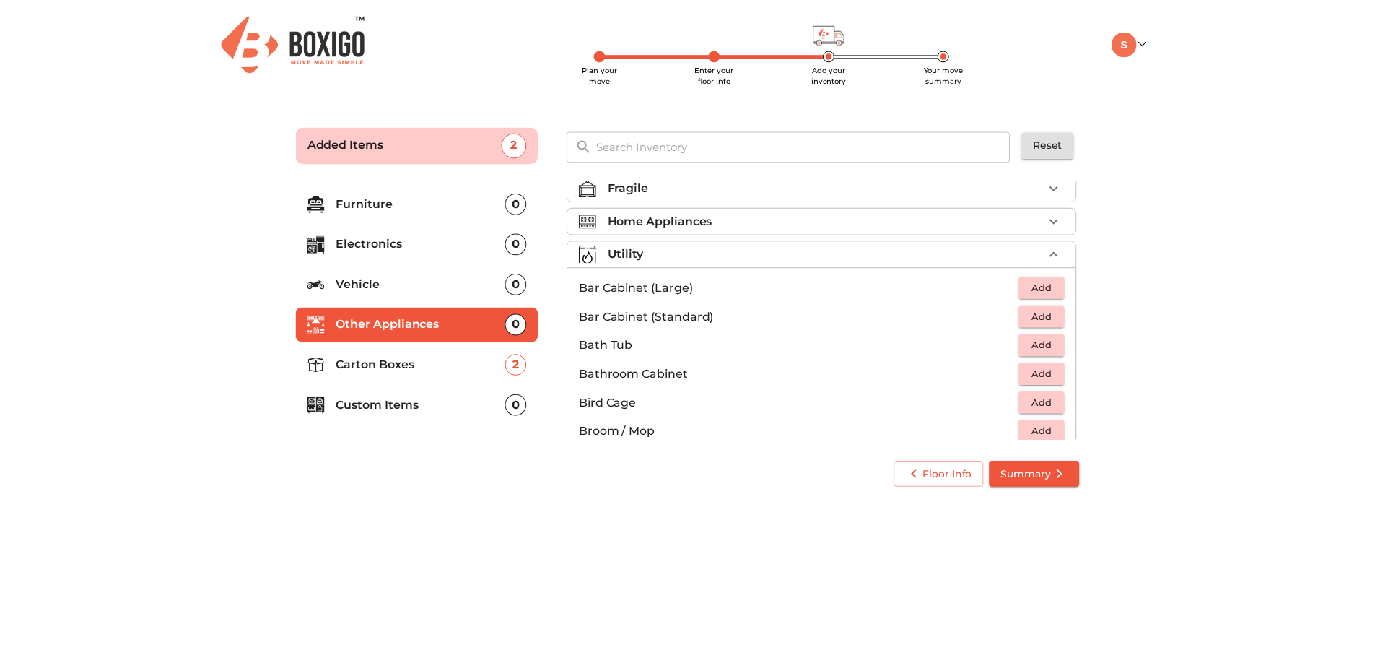
scroll to position [6, 0]
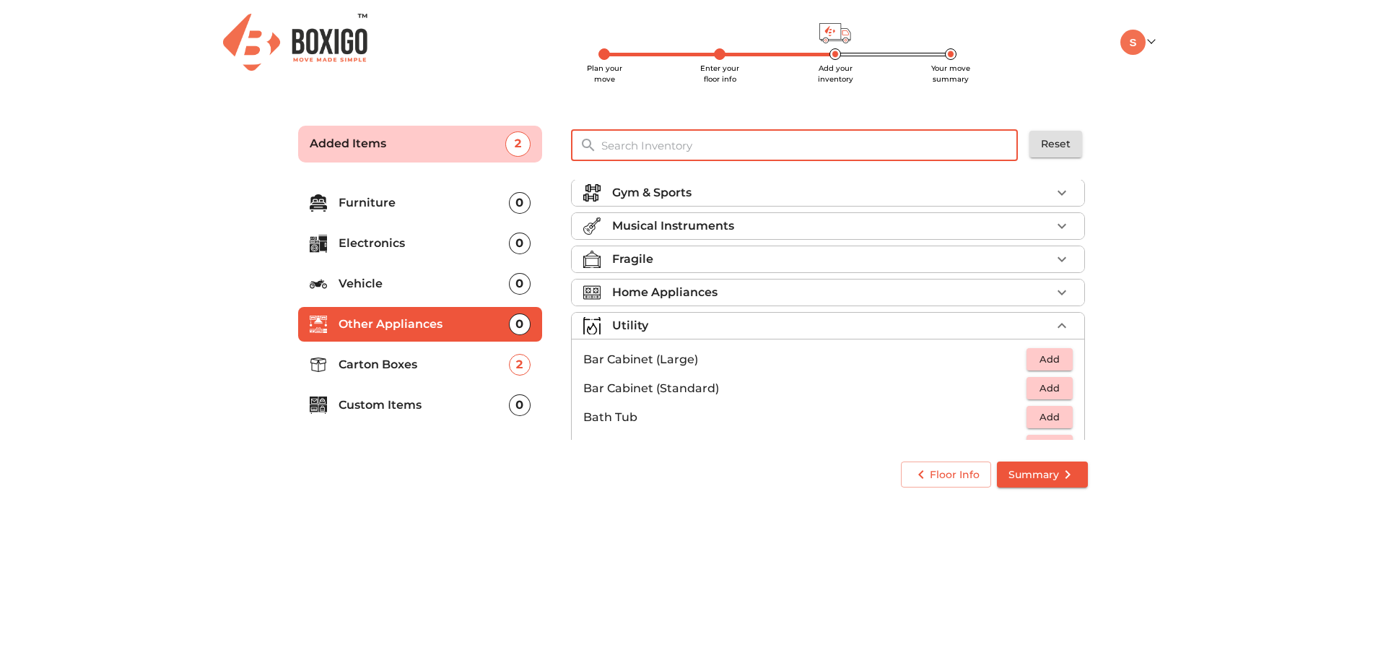
click at [731, 144] on input "text" at bounding box center [810, 145] width 435 height 31
type input "gas"
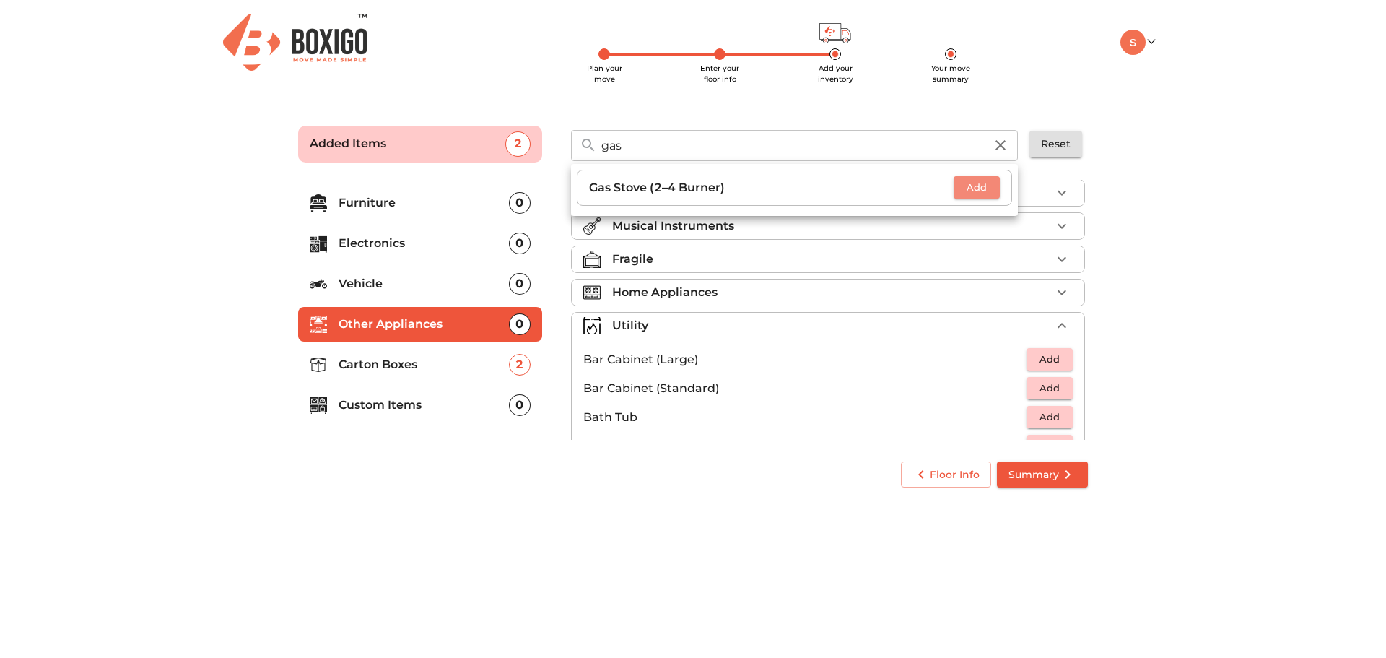
click at [970, 189] on span "Add" at bounding box center [977, 187] width 32 height 17
click at [749, 188] on p "Gas Stove (2–4 Burner)" at bounding box center [761, 187] width 345 height 17
click at [652, 188] on p "Gas Stove (2–4 Burner)" at bounding box center [761, 187] width 345 height 17
click at [678, 147] on input "gas" at bounding box center [793, 145] width 401 height 31
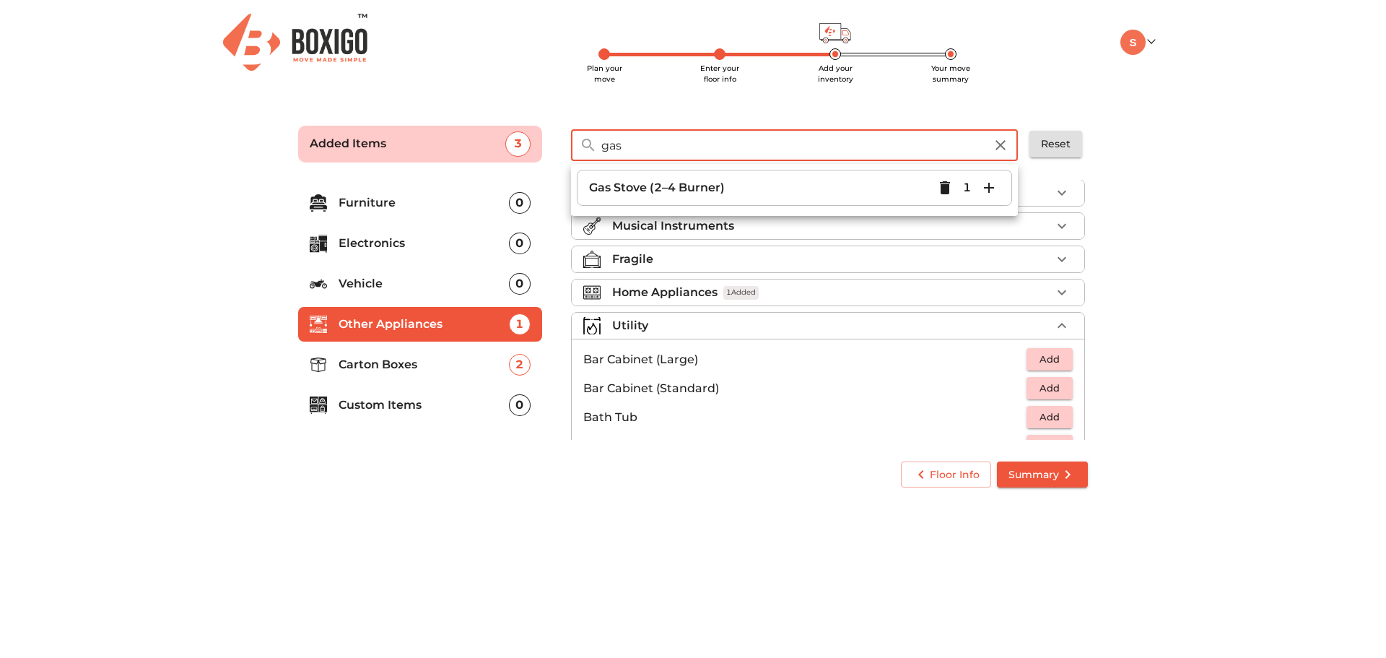
click at [678, 147] on input "gas" at bounding box center [793, 145] width 401 height 31
click at [1136, 165] on main "Plan your move Enter your floor info Add your inventory Your move summary Added…" at bounding box center [693, 303] width 1386 height 397
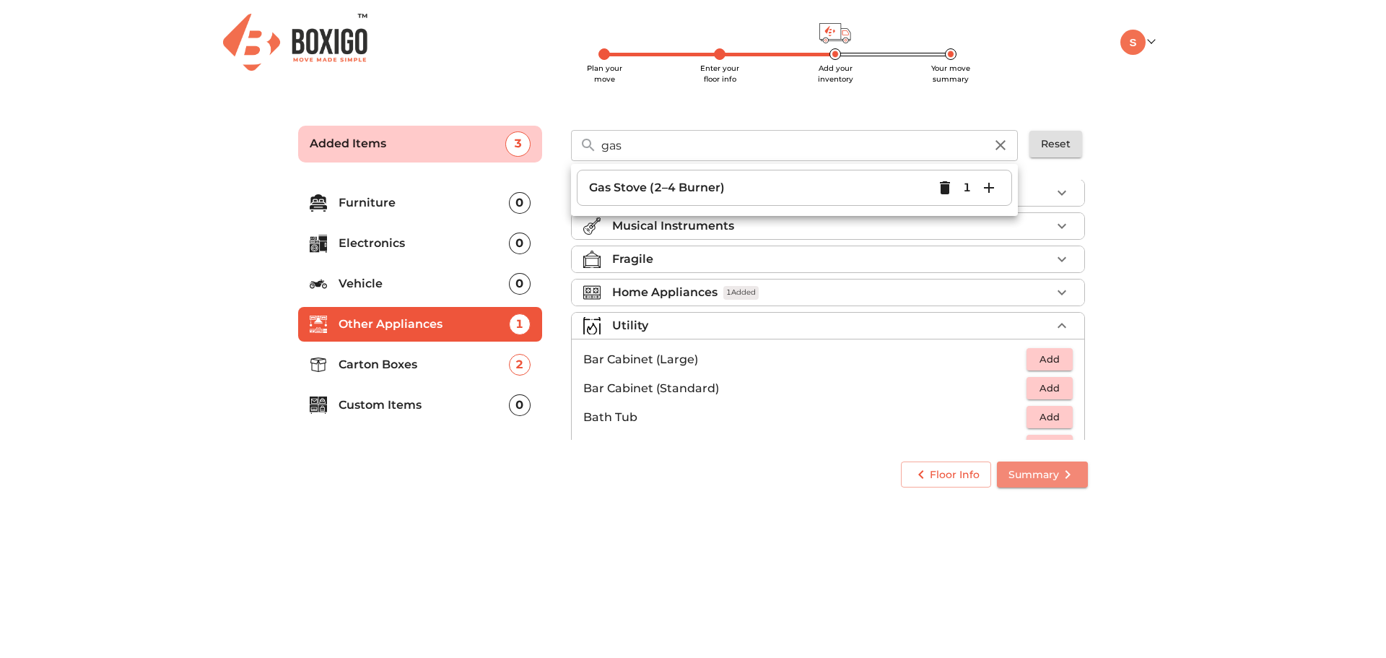
click at [1053, 474] on span "Summary" at bounding box center [1043, 475] width 68 height 18
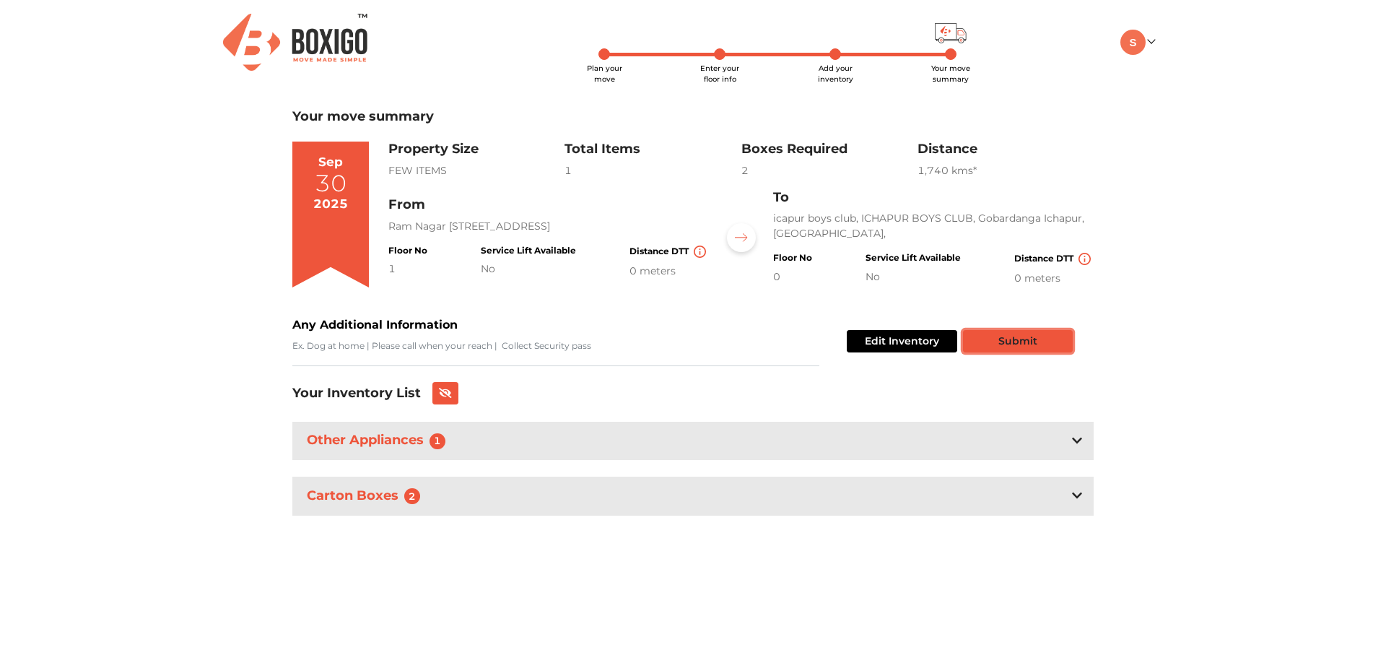
click at [1029, 347] on button "Submit" at bounding box center [1018, 341] width 110 height 22
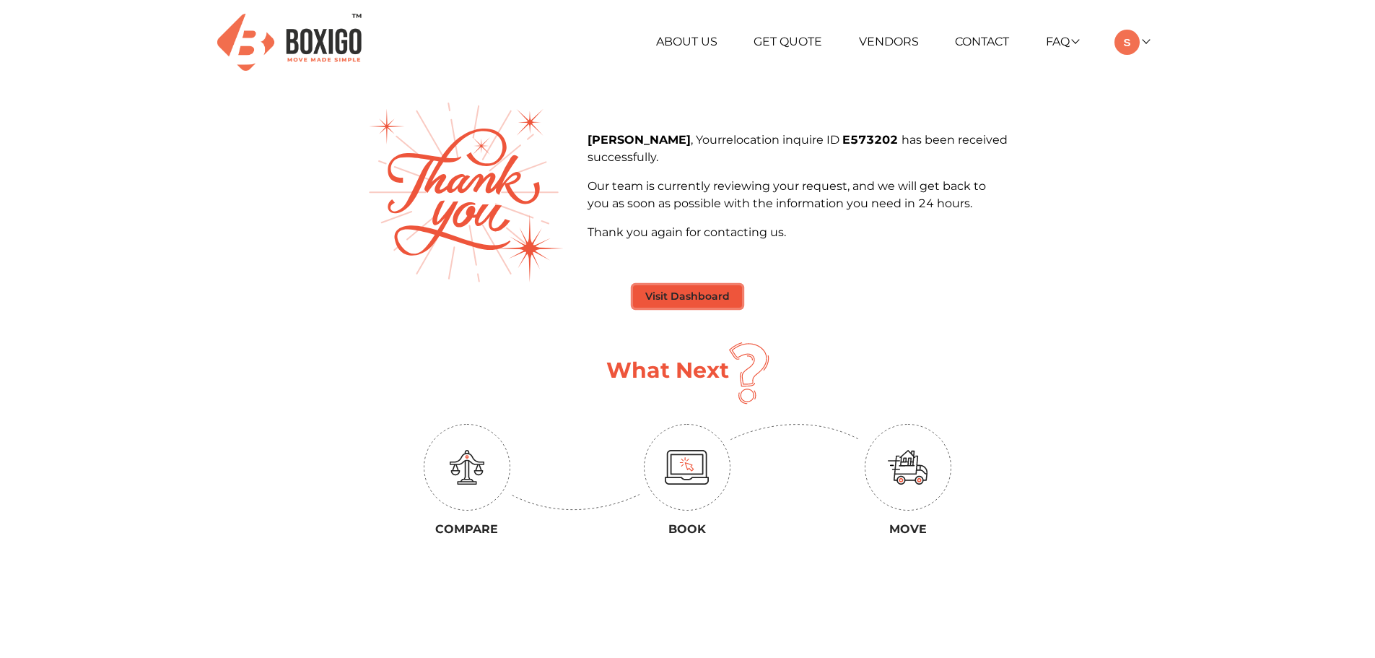
click at [711, 295] on button "Visit Dashboard" at bounding box center [687, 296] width 109 height 22
